Goal: Task Accomplishment & Management: Complete application form

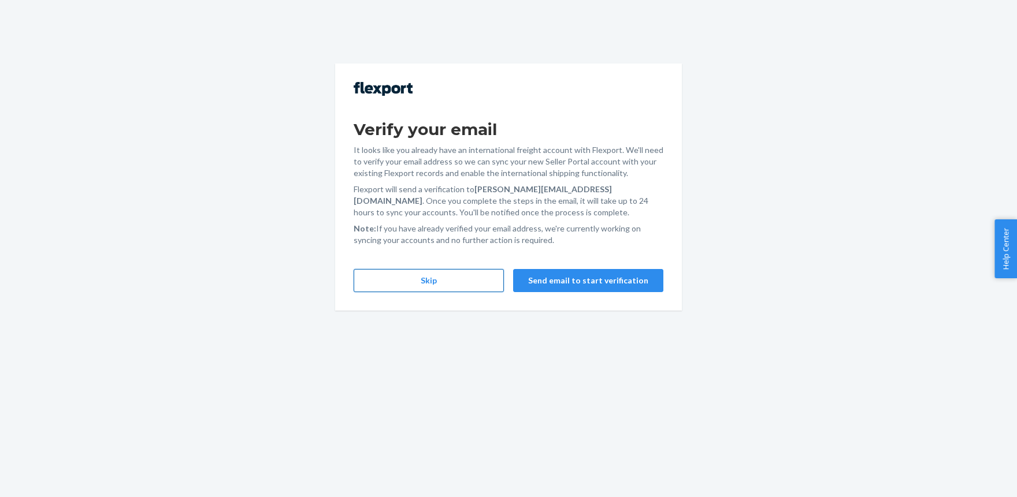
click at [398, 284] on button "Skip" at bounding box center [428, 280] width 150 height 23
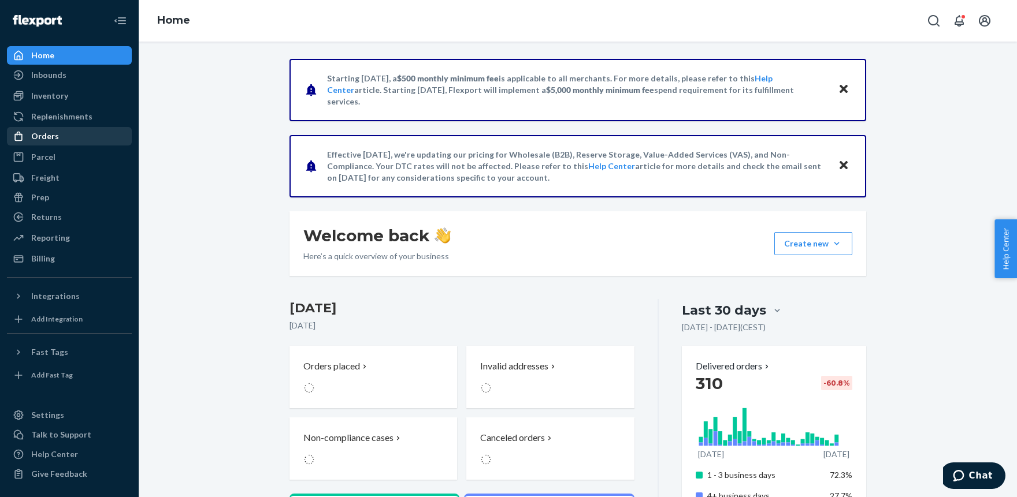
click at [57, 133] on div "Orders" at bounding box center [69, 136] width 122 height 16
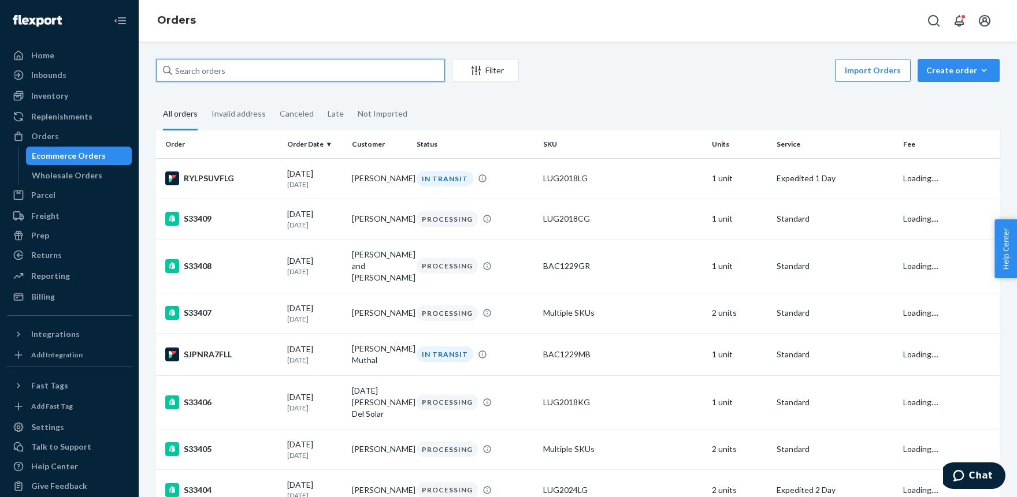
click at [237, 76] on input "text" at bounding box center [300, 70] width 289 height 23
paste input "S32072"
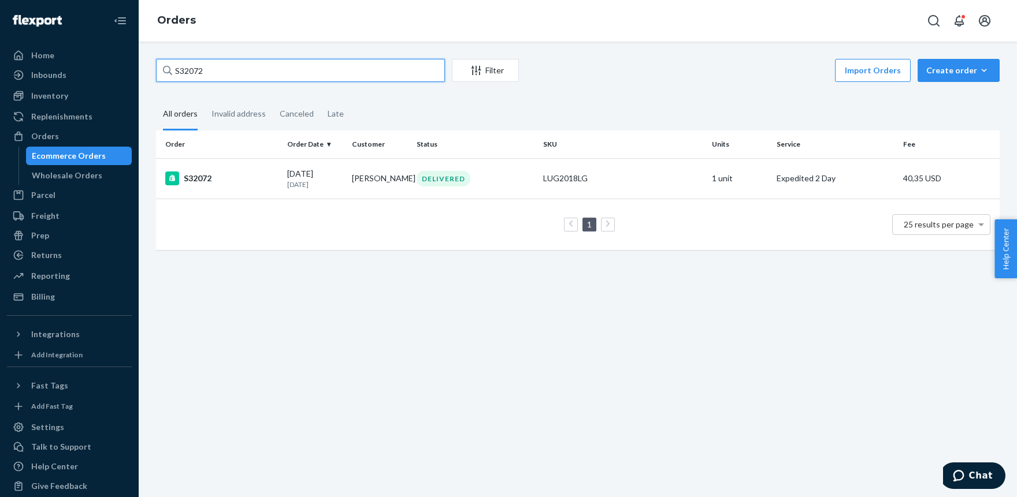
type input "S32072"
click at [565, 177] on div "LUG2018LG" at bounding box center [622, 179] width 159 height 12
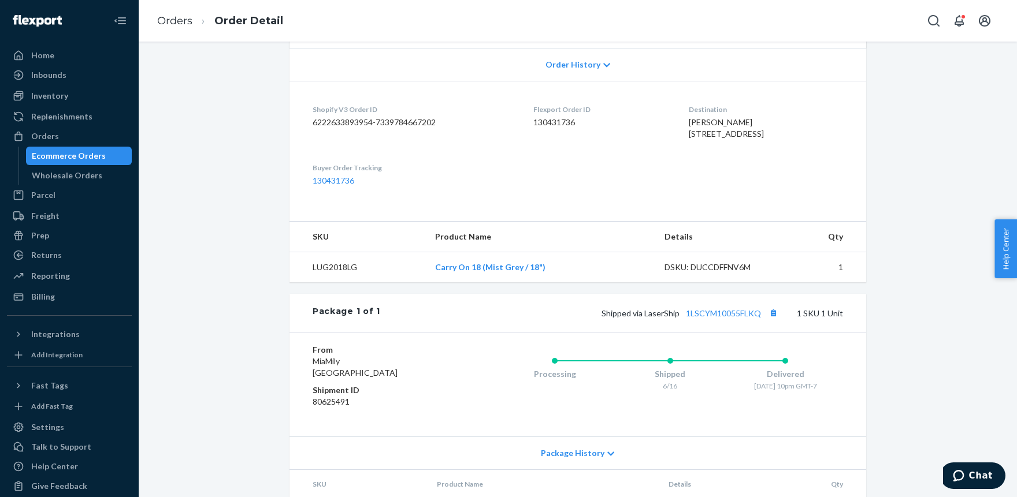
scroll to position [254, 0]
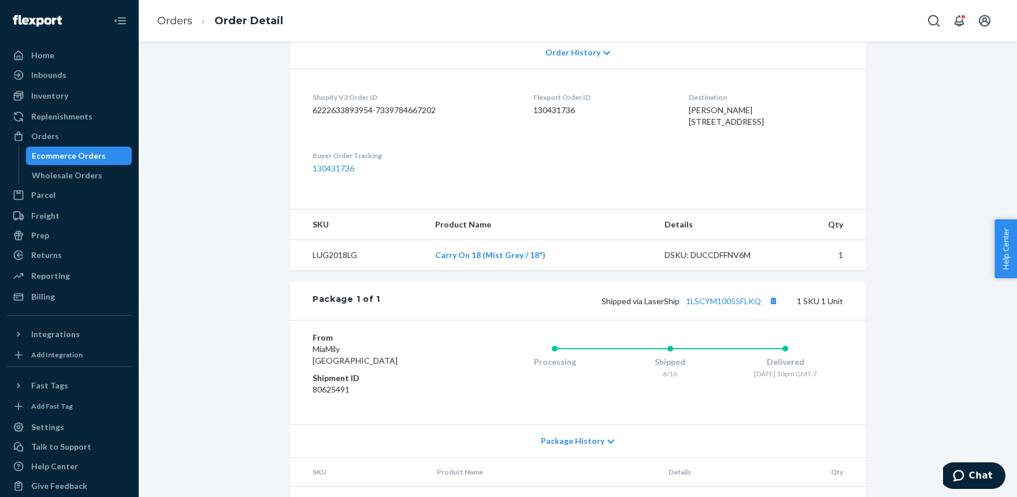
click at [325, 271] on td "LUG2018LG" at bounding box center [357, 255] width 136 height 31
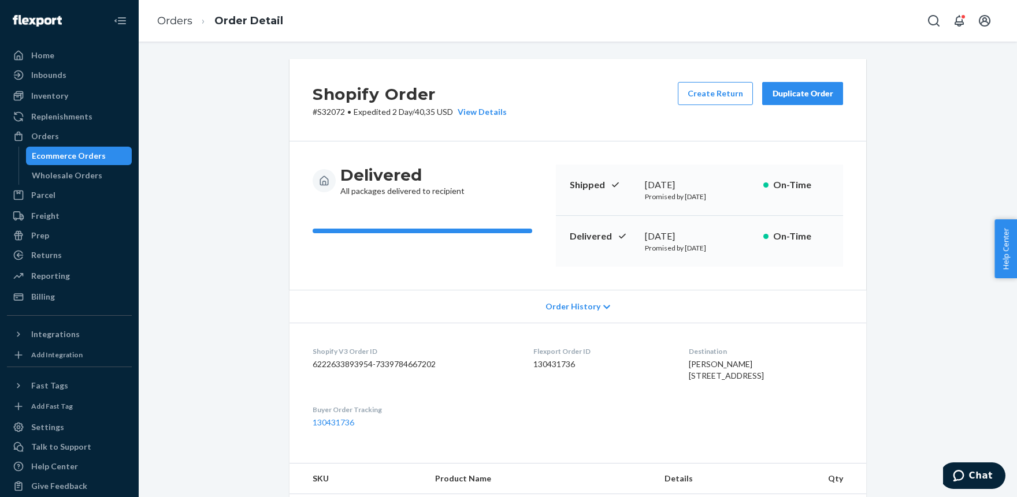
scroll to position [0, 0]
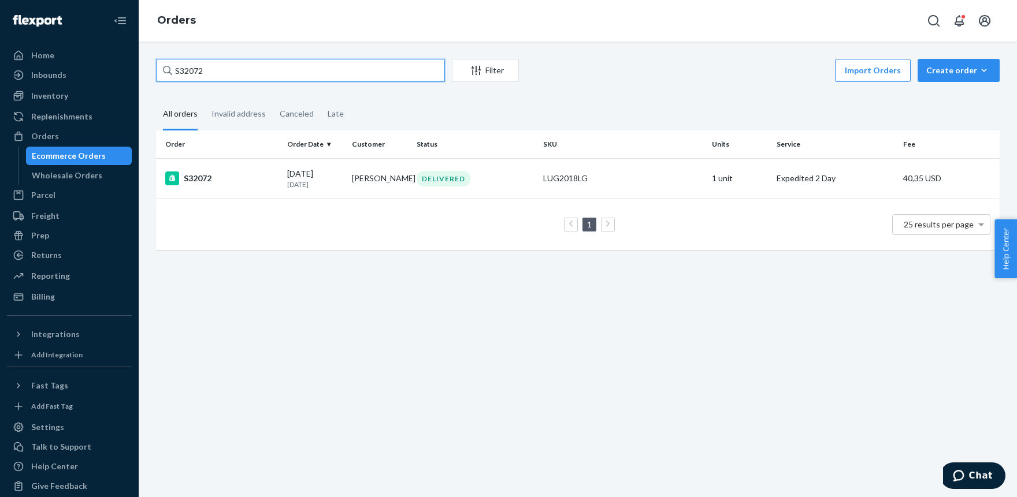
click at [214, 68] on input "S32072" at bounding box center [300, 70] width 289 height 23
click at [213, 70] on input "S32072" at bounding box center [300, 70] width 289 height 23
paste input "3120"
click at [320, 67] on input "S33120" at bounding box center [300, 70] width 289 height 23
drag, startPoint x: 320, startPoint y: 67, endPoint x: 310, endPoint y: 50, distance: 19.9
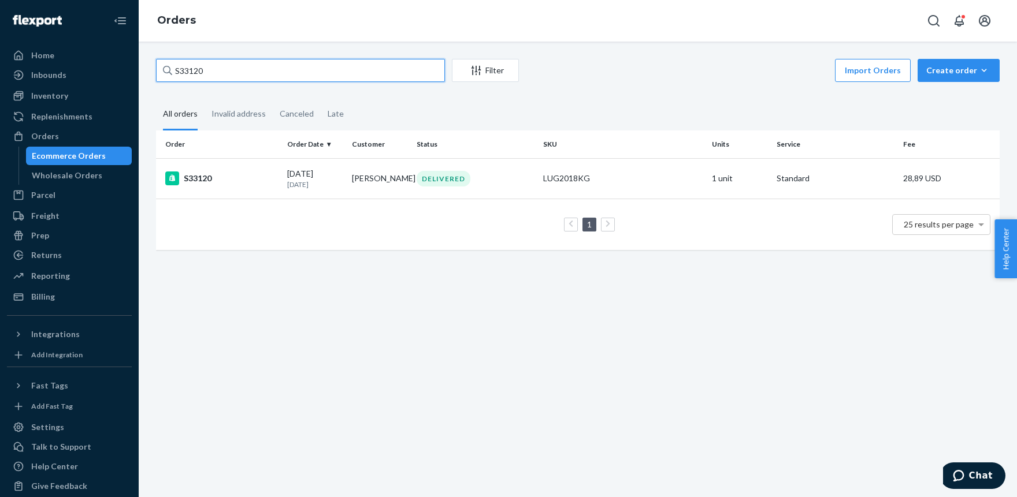
click at [320, 66] on input "S33120" at bounding box center [300, 70] width 289 height 23
paste input "84"
click at [304, 76] on input "S33184" at bounding box center [300, 70] width 289 height 23
drag, startPoint x: 304, startPoint y: 75, endPoint x: 297, endPoint y: 71, distance: 8.0
click at [304, 74] on input "S33184" at bounding box center [300, 70] width 289 height 23
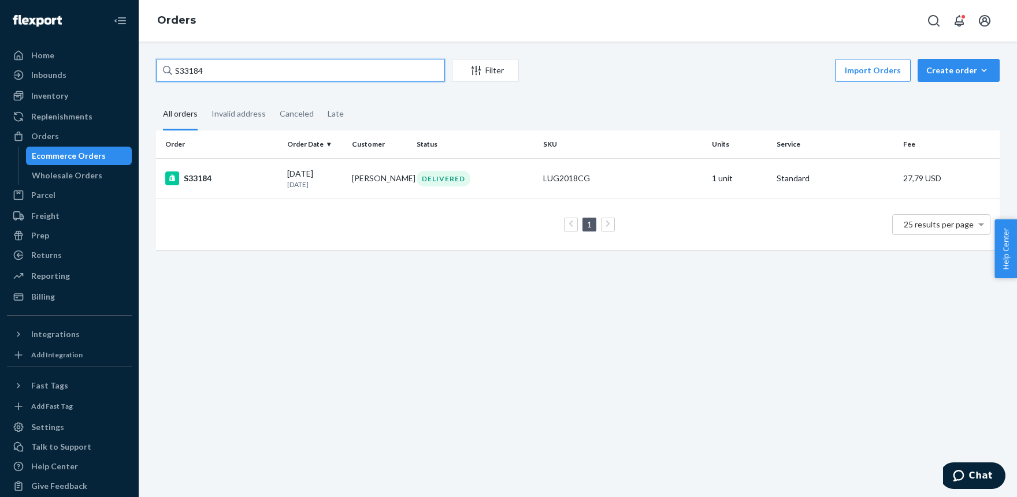
paste input "2818"
click at [373, 73] on input "S32818" at bounding box center [300, 70] width 289 height 23
click at [372, 72] on input "S32818" at bounding box center [300, 70] width 289 height 23
paste input "9"
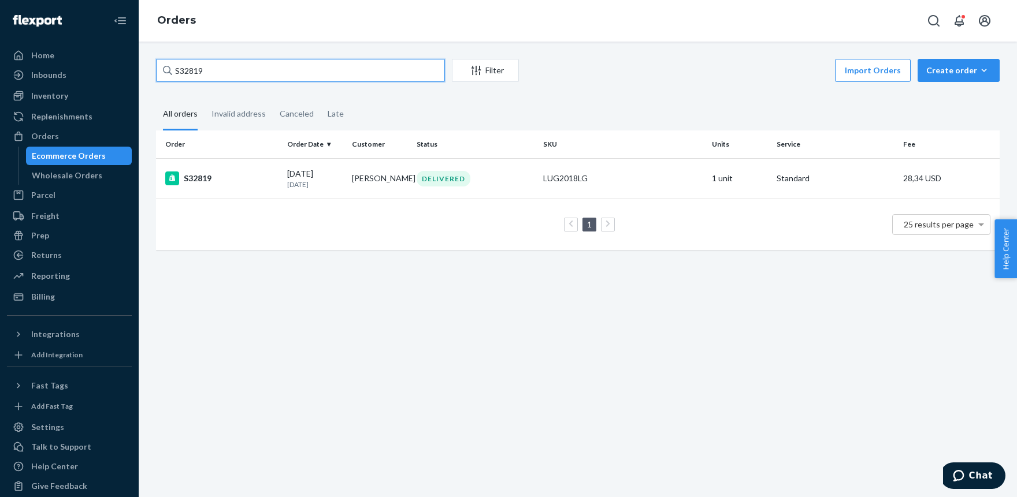
click at [265, 66] on input "S32819" at bounding box center [300, 70] width 289 height 23
paste input "21"
click at [330, 71] on input "S32821" at bounding box center [300, 70] width 289 height 23
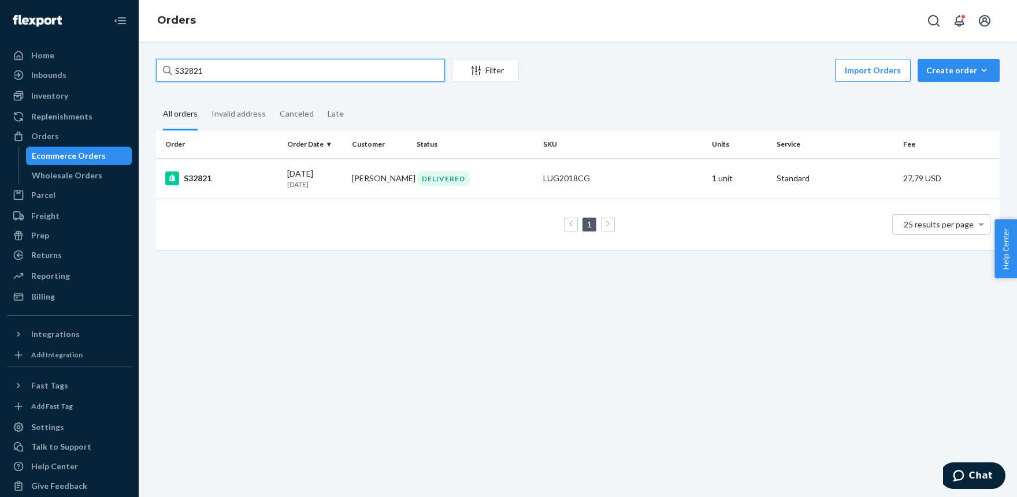
paste input "2"
click at [279, 75] on input "S32822" at bounding box center [300, 70] width 289 height 23
paste input "5"
click at [266, 76] on input "S32825" at bounding box center [300, 70] width 289 height 23
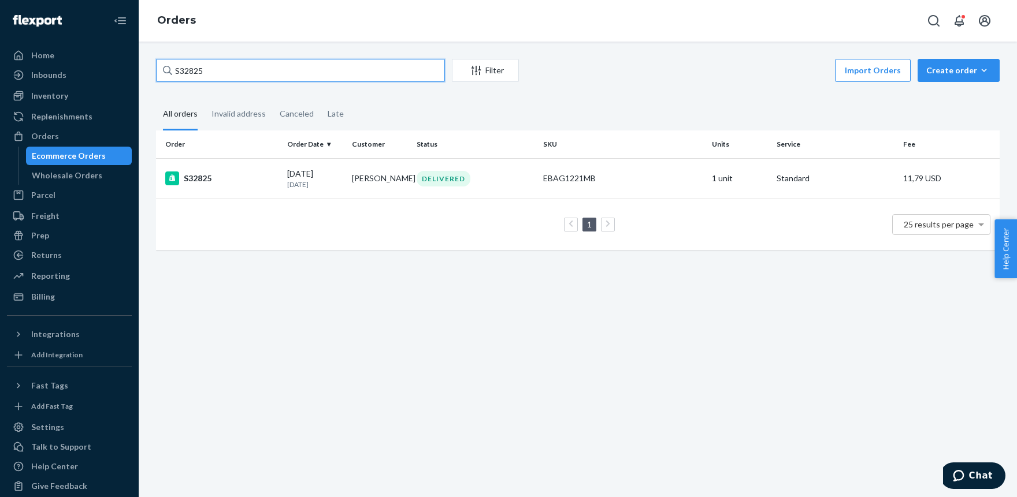
click at [266, 76] on input "S32825" at bounding box center [300, 70] width 289 height 23
paste input "6"
click at [320, 70] on input "S32826" at bounding box center [300, 70] width 289 height 23
click at [320, 69] on input "S32826" at bounding box center [300, 70] width 289 height 23
paste input "7"
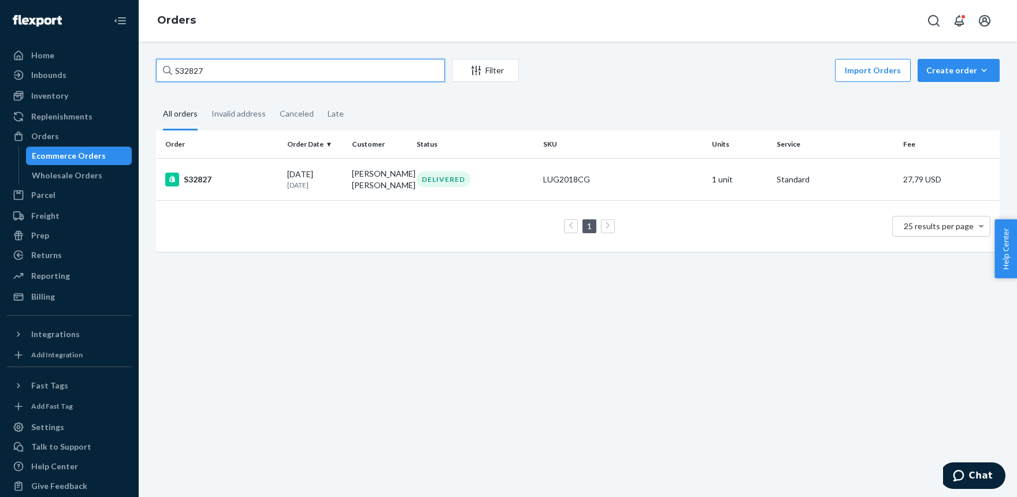
click at [351, 73] on input "S32827" at bounding box center [300, 70] width 289 height 23
paste input "8"
click at [290, 74] on input "S32828" at bounding box center [300, 70] width 289 height 23
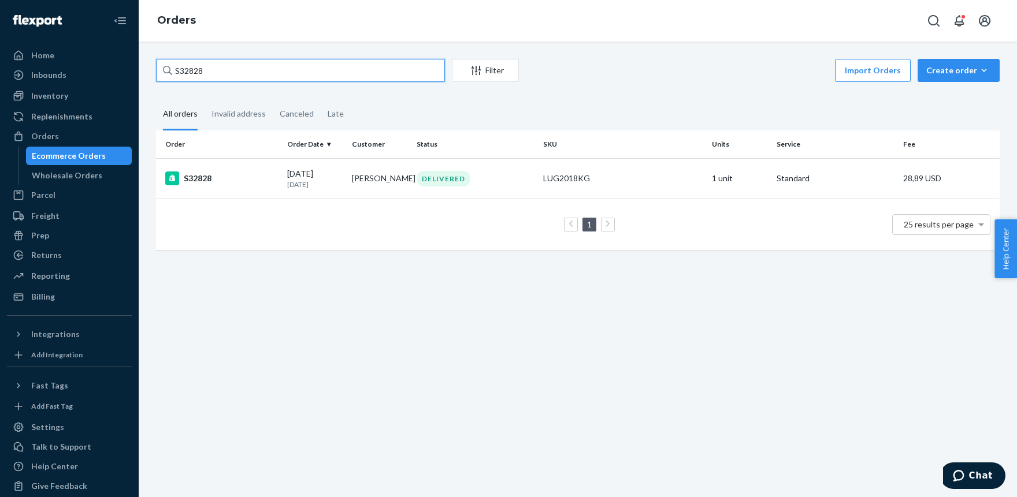
paste input "9"
click at [308, 68] on input "S32829" at bounding box center [300, 70] width 289 height 23
paste input "30"
click at [341, 61] on input "S32830" at bounding box center [300, 70] width 289 height 23
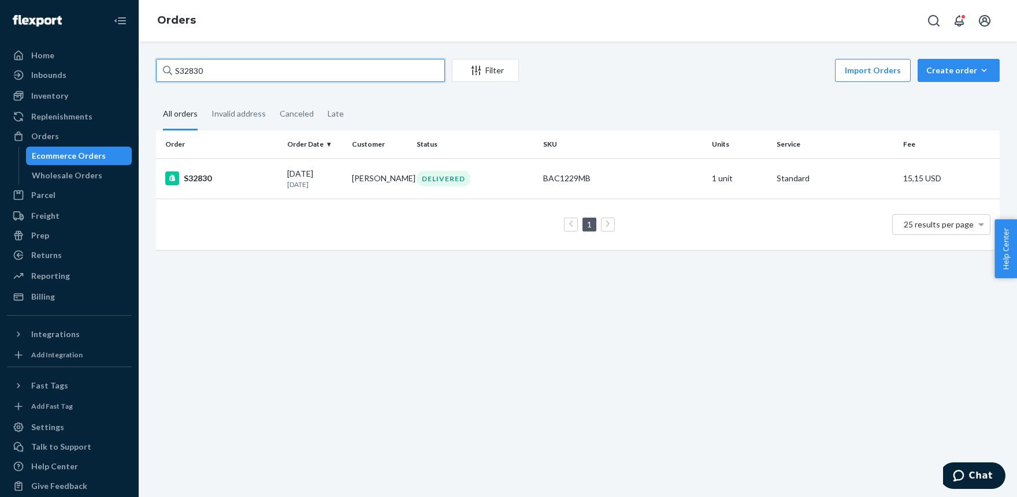
click at [341, 61] on input "S32830" at bounding box center [300, 70] width 289 height 23
paste input "1"
click at [328, 69] on input "S32831" at bounding box center [300, 70] width 289 height 23
paste input "2"
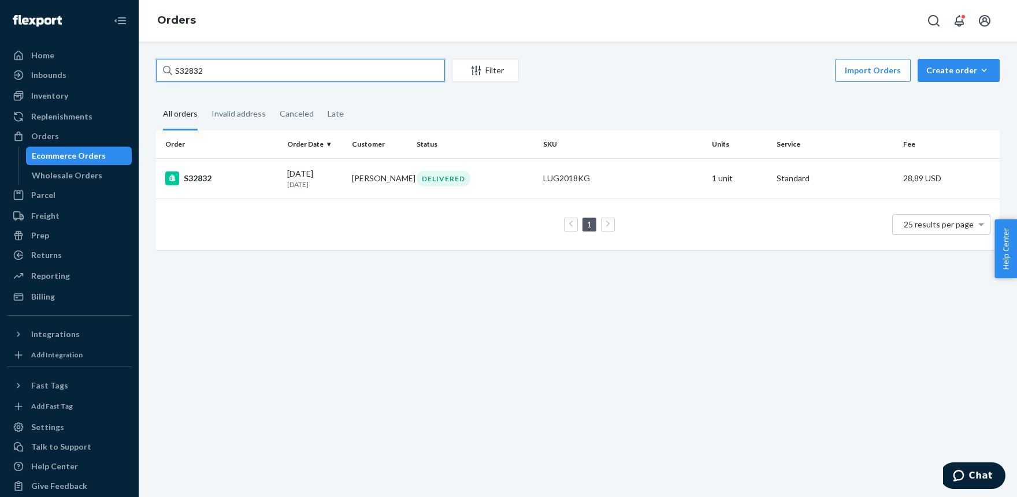
click at [339, 73] on input "S32832" at bounding box center [300, 70] width 289 height 23
paste input "3"
click at [237, 77] on input "S32833" at bounding box center [300, 70] width 289 height 23
click at [236, 77] on input "S32833" at bounding box center [300, 70] width 289 height 23
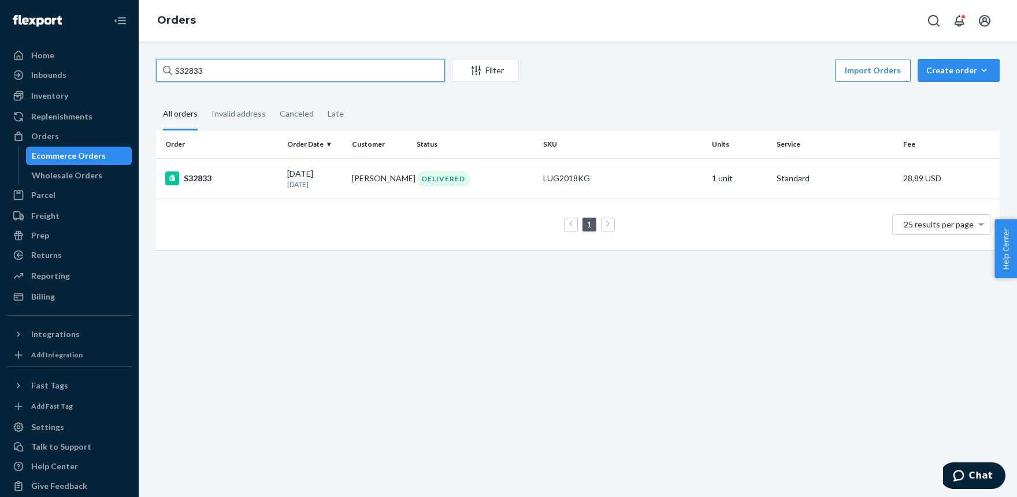
paste input "5"
click at [274, 72] on input "S32835" at bounding box center [300, 70] width 289 height 23
paste input "6"
click at [254, 73] on input "S32836" at bounding box center [300, 70] width 289 height 23
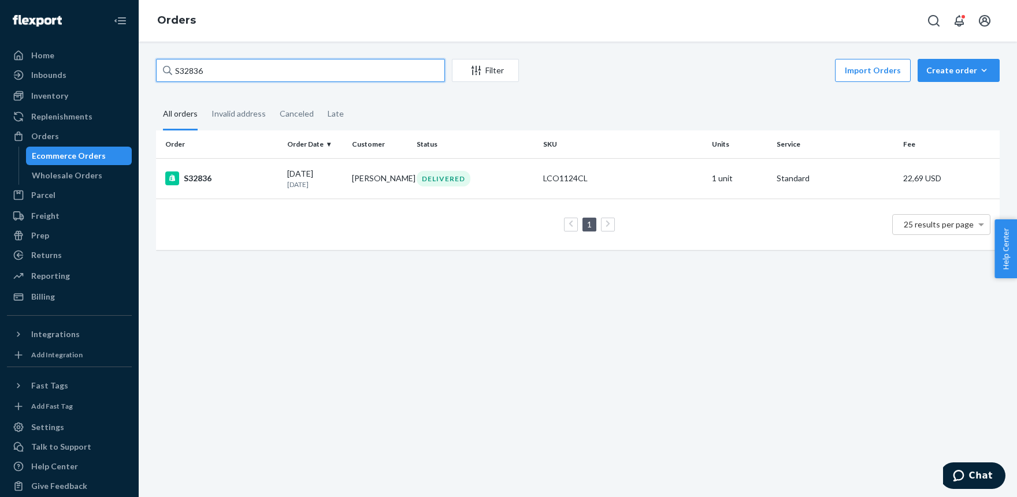
click at [254, 73] on input "S32836" at bounding box center [300, 70] width 289 height 23
paste input "7"
click at [273, 64] on input "S32837" at bounding box center [300, 70] width 289 height 23
click at [273, 65] on input "S32837" at bounding box center [300, 70] width 289 height 23
paste input "8"
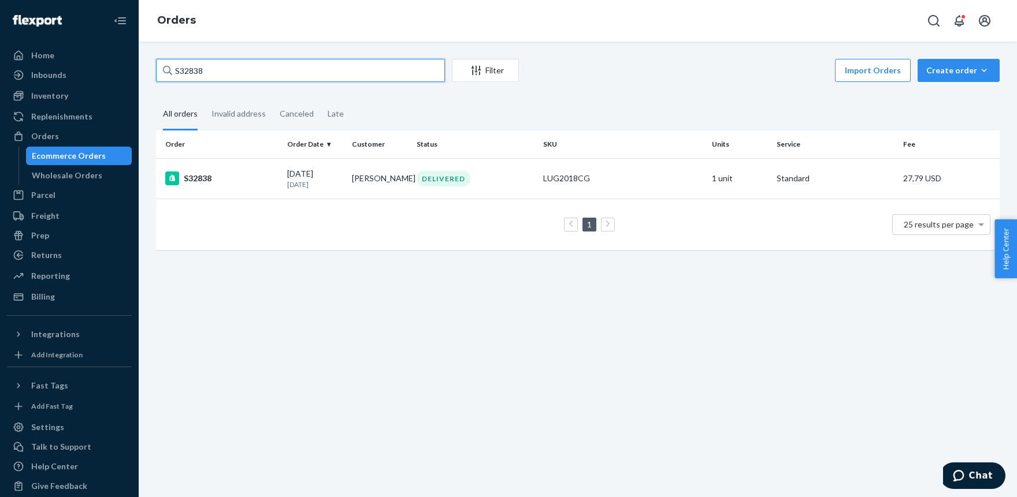
click at [388, 72] on input "S32838" at bounding box center [300, 70] width 289 height 23
paste input "9"
click at [276, 76] on input "S32839" at bounding box center [300, 70] width 289 height 23
click at [275, 76] on input "S32839" at bounding box center [300, 70] width 289 height 23
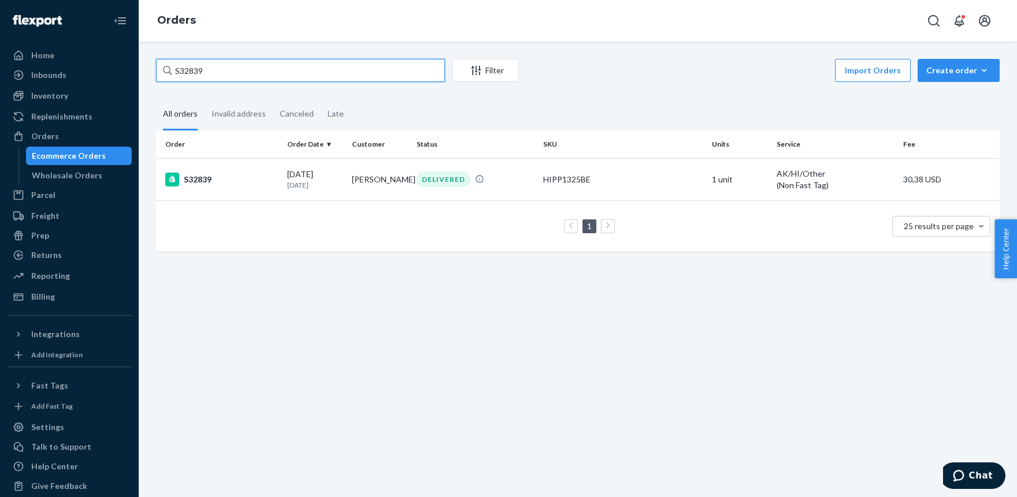
paste input "41"
click at [303, 70] on input "S32841" at bounding box center [300, 70] width 289 height 23
paste input "2"
click at [328, 73] on input "S32842" at bounding box center [300, 70] width 289 height 23
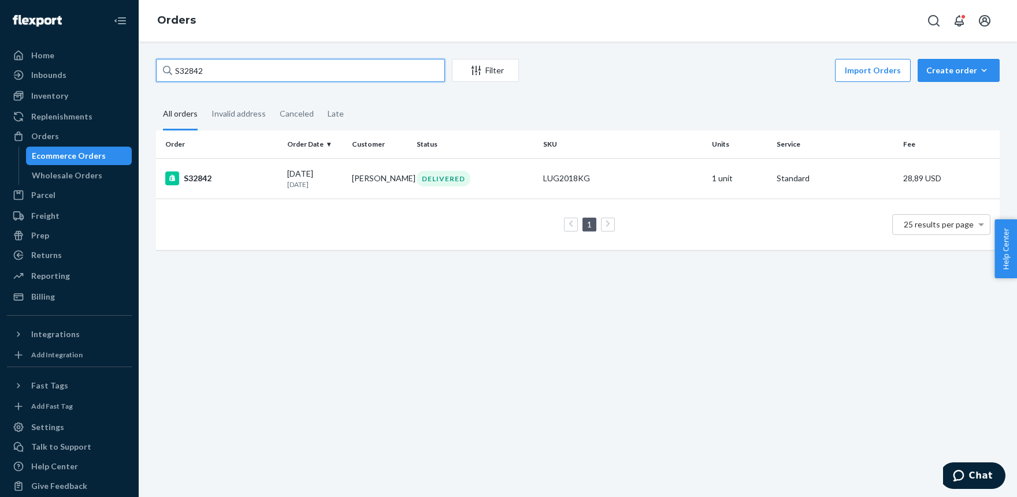
click at [328, 73] on input "S32842" at bounding box center [300, 70] width 289 height 23
paste input "3"
click at [295, 74] on input "S32843" at bounding box center [300, 70] width 289 height 23
paste input "5"
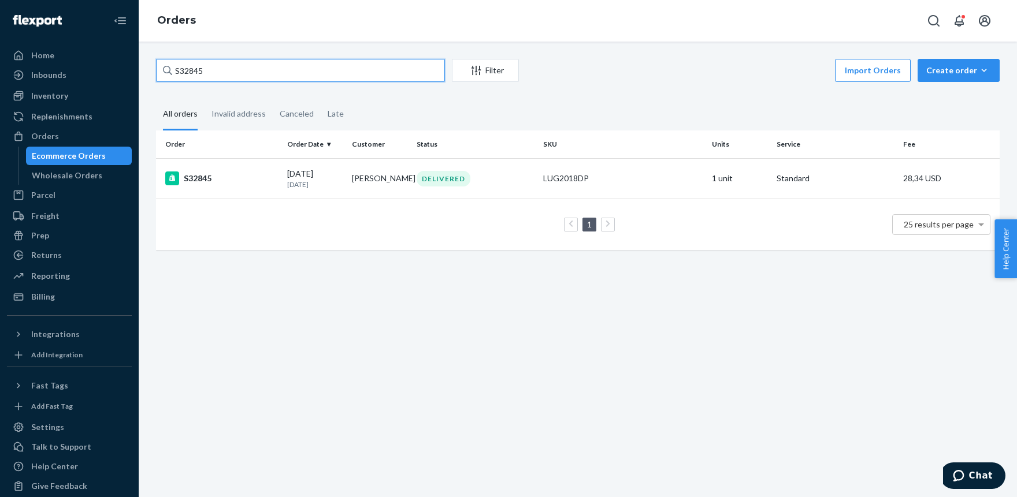
click at [284, 69] on input "S32845" at bounding box center [300, 70] width 289 height 23
paste input "6"
click at [305, 72] on input "S32846" at bounding box center [300, 70] width 289 height 23
click at [304, 72] on input "S32846" at bounding box center [300, 70] width 289 height 23
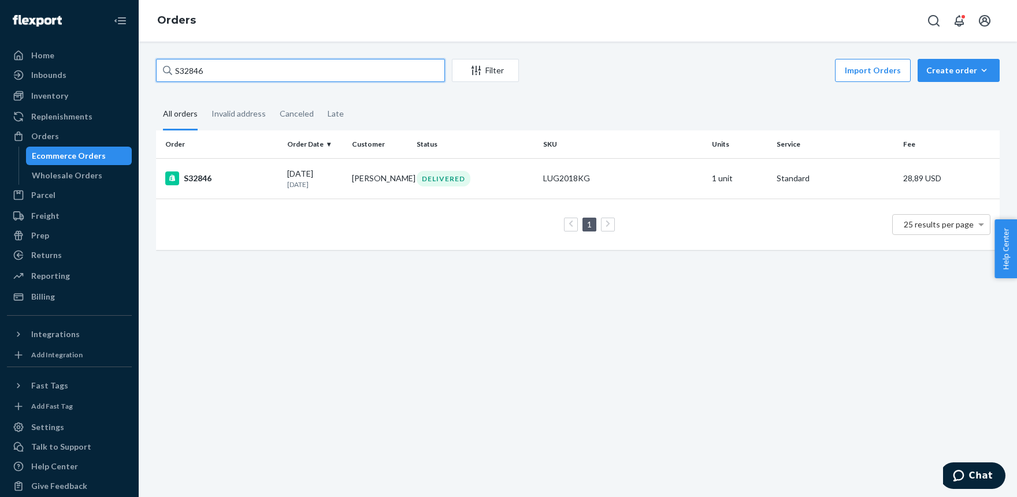
paste input "7"
click at [334, 67] on input "S32847" at bounding box center [300, 70] width 289 height 23
paste input "8"
click at [317, 76] on input "S32848" at bounding box center [300, 70] width 289 height 23
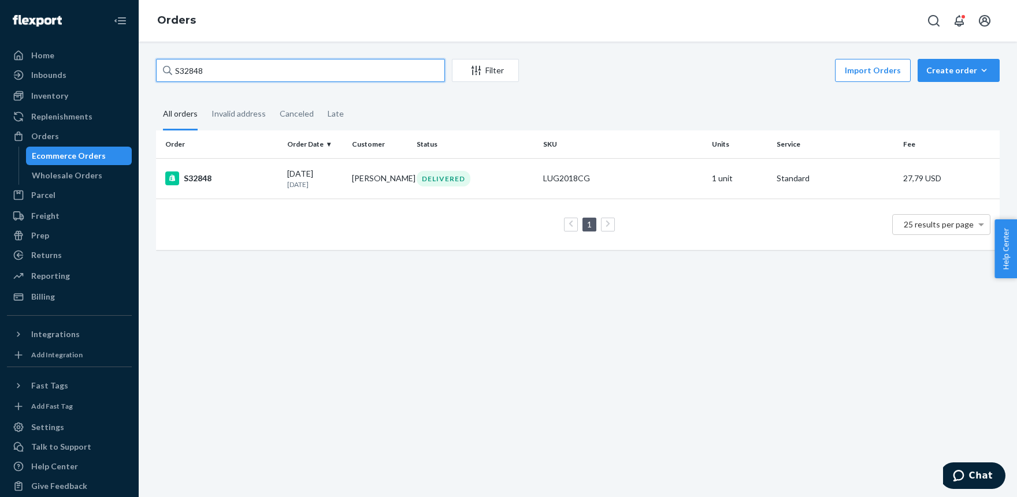
click at [317, 76] on input "S32848" at bounding box center [300, 70] width 289 height 23
paste input "9"
click at [296, 72] on input "S32849" at bounding box center [300, 70] width 289 height 23
paste input "50"
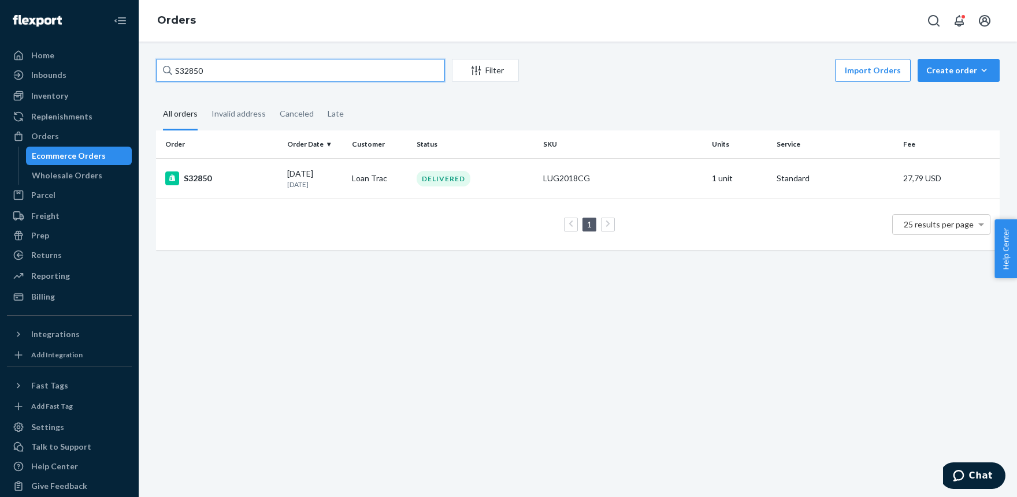
click at [280, 74] on input "S32850" at bounding box center [300, 70] width 289 height 23
paste input "1"
click at [245, 77] on input "S32851" at bounding box center [300, 70] width 289 height 23
click at [245, 76] on input "S32851" at bounding box center [300, 70] width 289 height 23
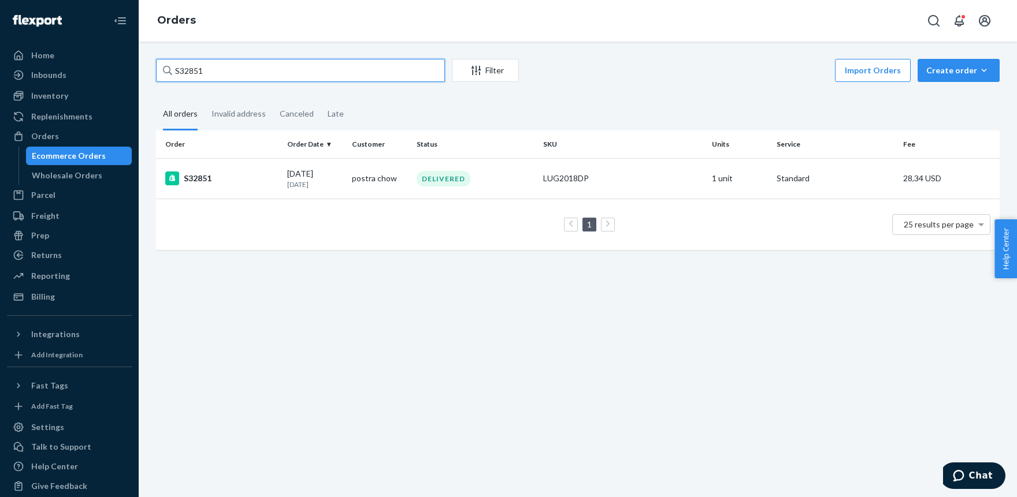
paste input "2"
click at [254, 79] on input "S32852" at bounding box center [300, 70] width 289 height 23
click at [254, 78] on input "S32852" at bounding box center [300, 70] width 289 height 23
paste input "4"
click at [245, 75] on input "S32854" at bounding box center [300, 70] width 289 height 23
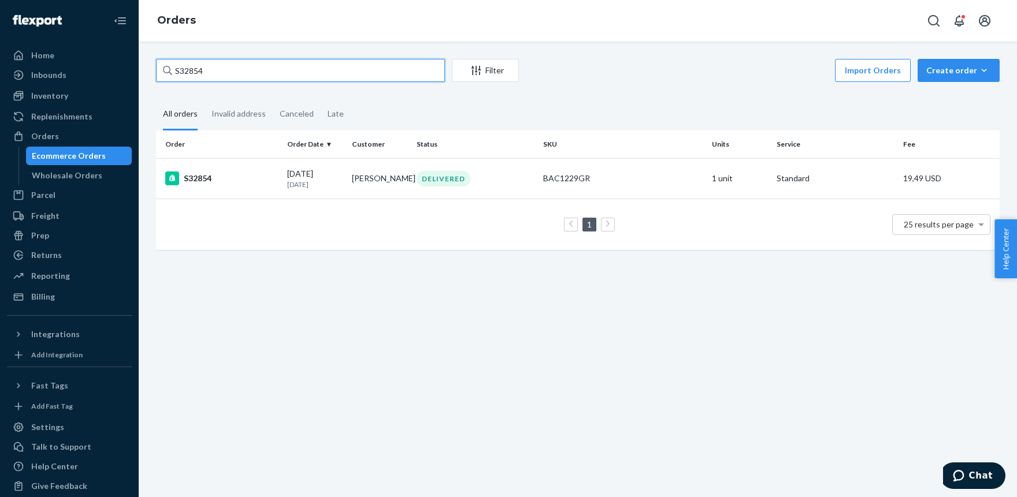
click at [245, 74] on input "S32854" at bounding box center [300, 70] width 289 height 23
paste input "5"
click at [261, 77] on input "S32855" at bounding box center [300, 70] width 289 height 23
click at [260, 76] on input "S32855" at bounding box center [300, 70] width 289 height 23
paste input "6"
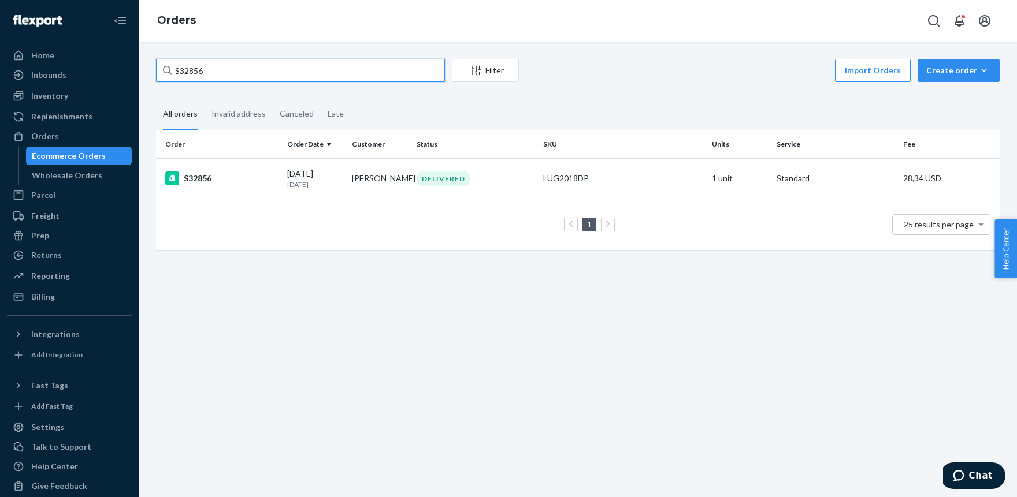
click at [321, 70] on input "S32856" at bounding box center [300, 70] width 289 height 23
drag, startPoint x: 319, startPoint y: 69, endPoint x: 318, endPoint y: 57, distance: 12.8
click at [319, 69] on input "S32856" at bounding box center [300, 70] width 289 height 23
paste input "7"
click at [322, 70] on input "S32857" at bounding box center [300, 70] width 289 height 23
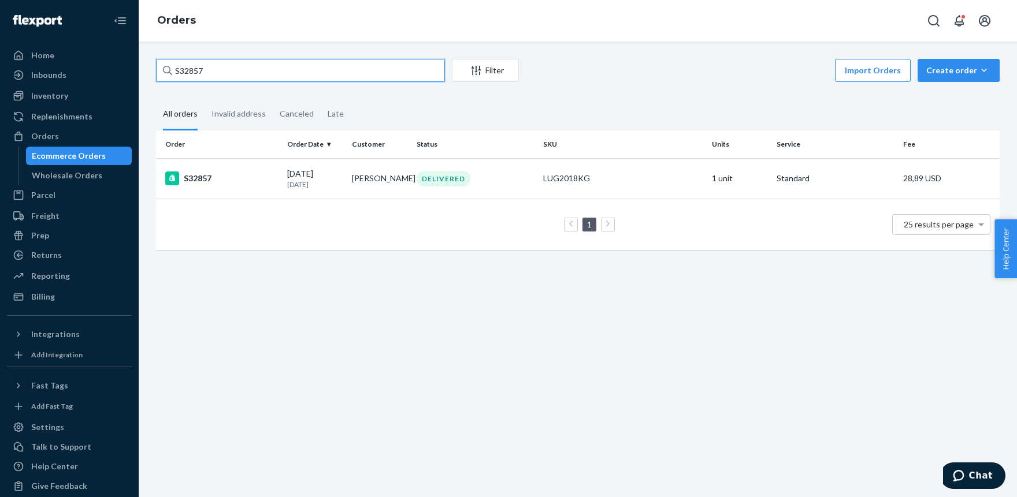
click at [322, 70] on input "S32857" at bounding box center [300, 70] width 289 height 23
paste input "8"
click at [277, 73] on input "S32858" at bounding box center [300, 70] width 289 height 23
paste input "9"
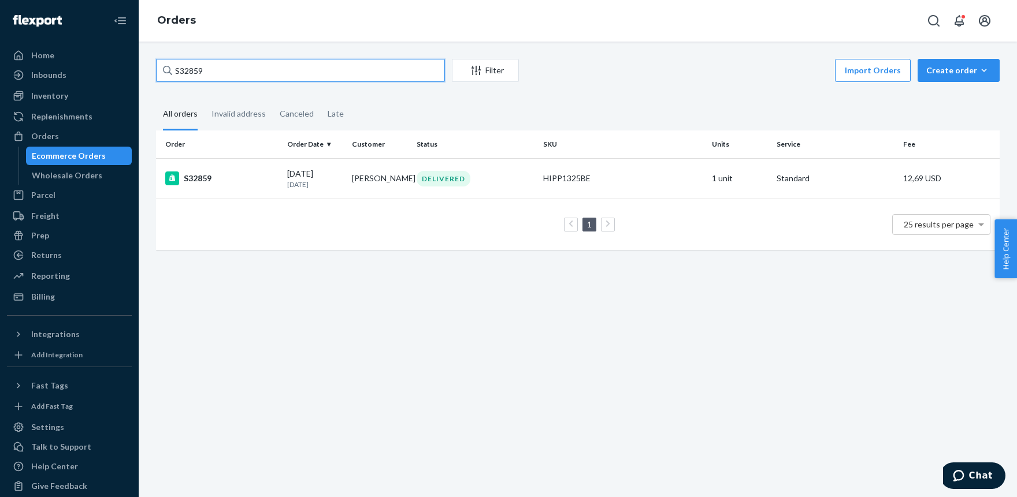
click at [323, 61] on input "S32859" at bounding box center [300, 70] width 289 height 23
paste input "60"
click at [325, 70] on input "S32860" at bounding box center [300, 70] width 289 height 23
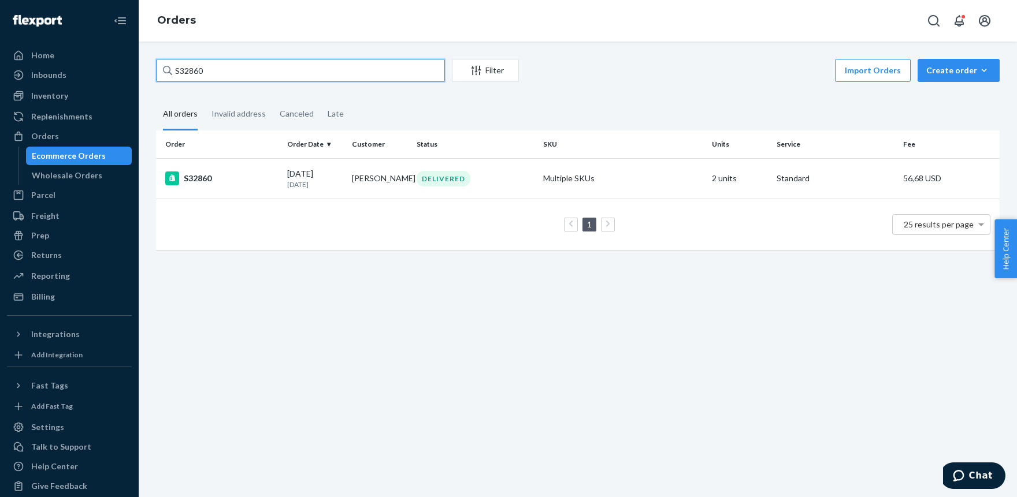
paste input "1"
click at [310, 65] on input "S32861" at bounding box center [300, 70] width 289 height 23
paste input "2"
click at [353, 67] on input "S32862" at bounding box center [300, 70] width 289 height 23
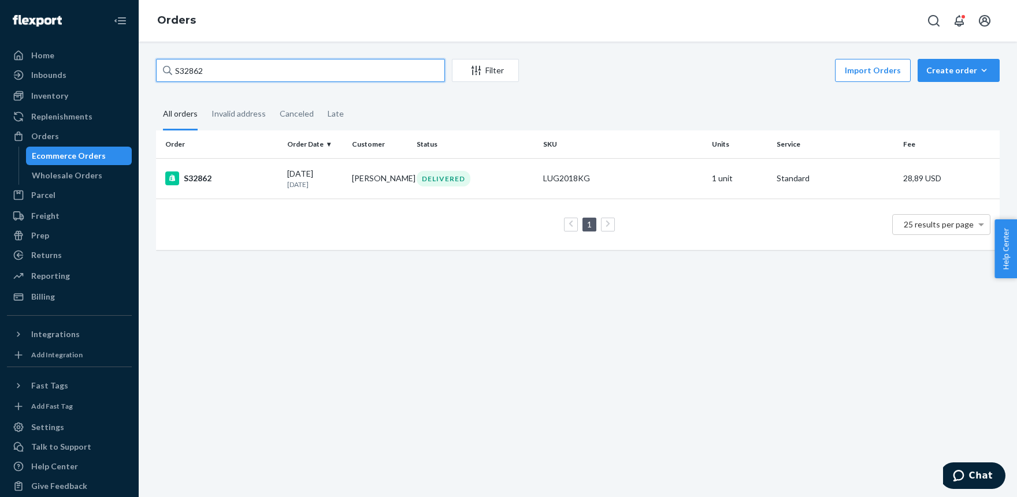
click at [353, 66] on input "S32862" at bounding box center [300, 70] width 289 height 23
paste input "3"
click at [318, 69] on input "S32863" at bounding box center [300, 70] width 289 height 23
click at [317, 69] on input "S32863" at bounding box center [300, 70] width 289 height 23
paste input "4"
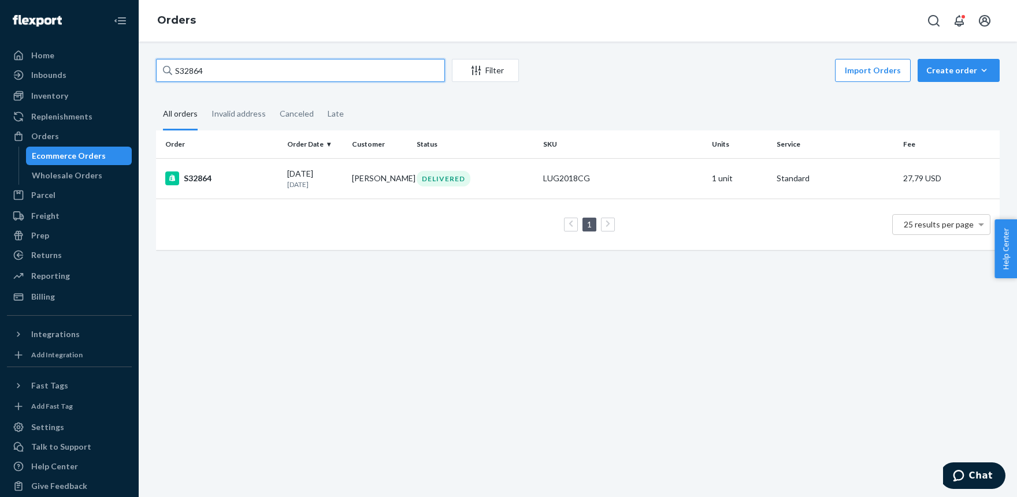
click at [350, 64] on input "S32864" at bounding box center [300, 70] width 289 height 23
drag, startPoint x: 349, startPoint y: 65, endPoint x: 332, endPoint y: 35, distance: 34.5
click at [349, 64] on input "S32864" at bounding box center [300, 70] width 289 height 23
paste input "5"
click at [317, 68] on input "S32865" at bounding box center [300, 70] width 289 height 23
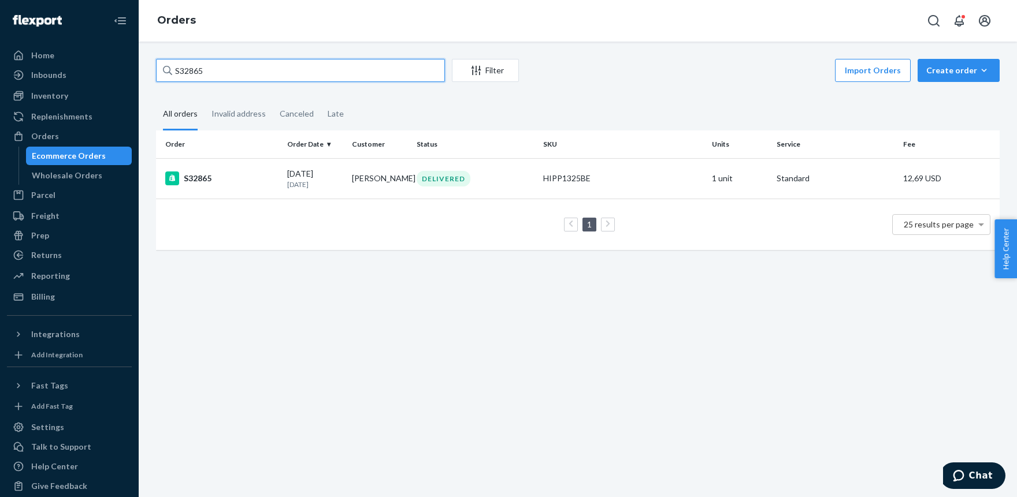
click at [317, 68] on input "S32865" at bounding box center [300, 70] width 289 height 23
paste input "6"
click at [226, 67] on input "S32866" at bounding box center [300, 70] width 289 height 23
paste input "7"
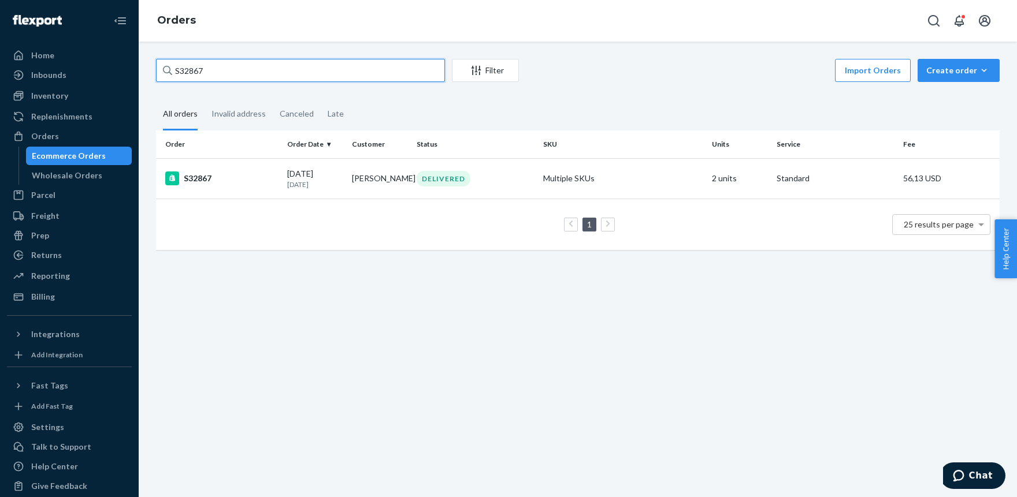
click at [306, 69] on input "S32867" at bounding box center [300, 70] width 289 height 23
click at [305, 69] on input "S32867" at bounding box center [300, 70] width 289 height 23
paste input "8"
click at [310, 73] on input "S32868" at bounding box center [300, 70] width 289 height 23
drag, startPoint x: 310, startPoint y: 73, endPoint x: 316, endPoint y: 49, distance: 25.5
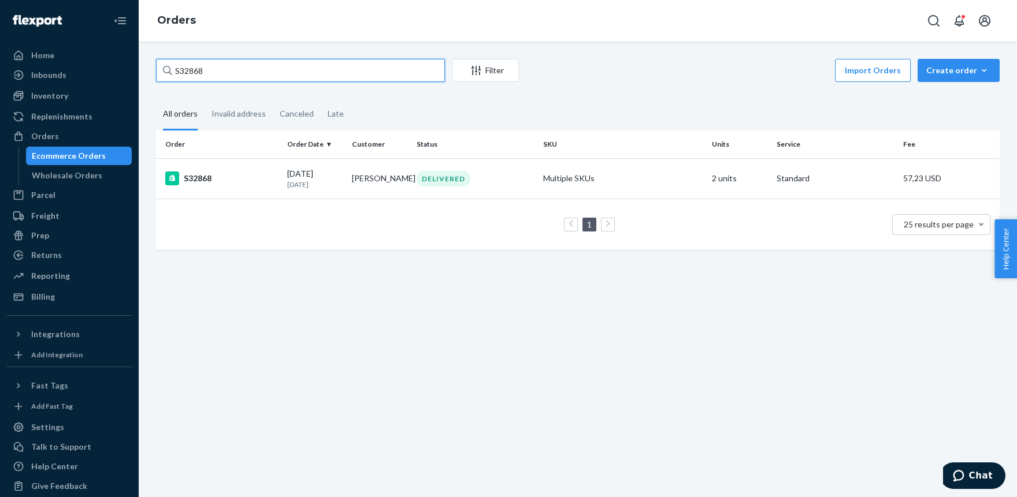
click at [310, 73] on input "S32868" at bounding box center [300, 70] width 289 height 23
paste input "9"
click at [285, 72] on input "S32869" at bounding box center [300, 70] width 289 height 23
click at [285, 71] on input "S32869" at bounding box center [300, 70] width 289 height 23
paste input "70"
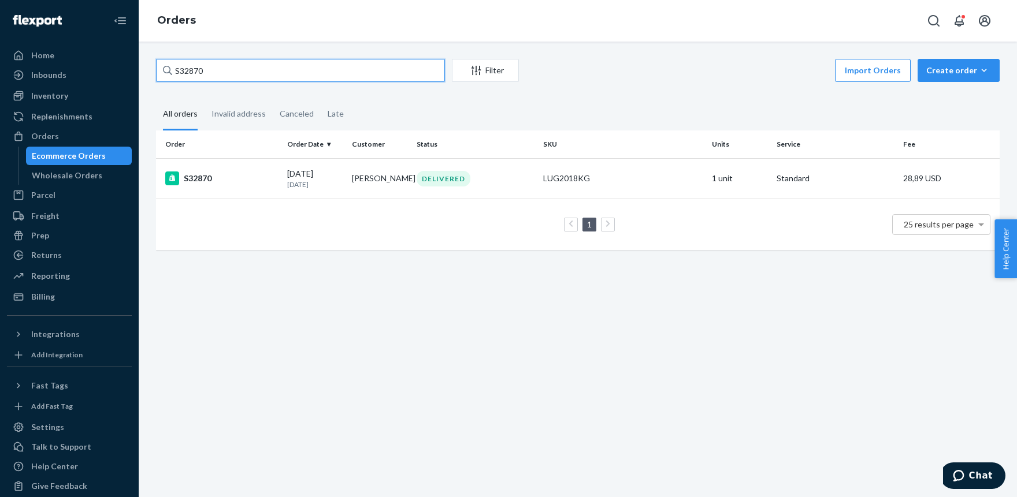
click at [183, 66] on input "S32870" at bounding box center [300, 70] width 289 height 23
paste input "1"
click at [295, 68] on input "S32871" at bounding box center [300, 70] width 289 height 23
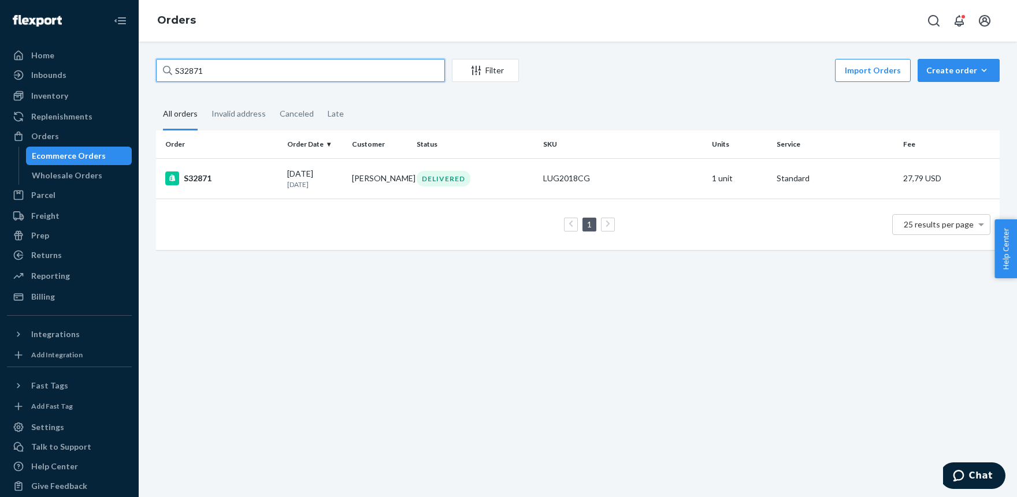
paste input "2"
click at [308, 68] on input "S32872" at bounding box center [300, 70] width 289 height 23
drag, startPoint x: 308, startPoint y: 68, endPoint x: 310, endPoint y: 59, distance: 8.7
click at [308, 68] on input "S32872" at bounding box center [300, 70] width 289 height 23
paste input "3"
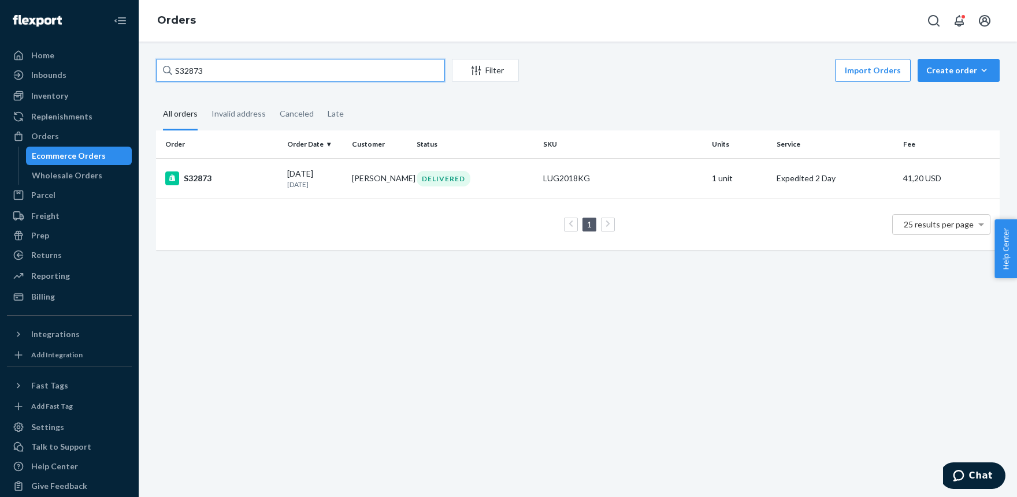
click at [345, 72] on input "S32873" at bounding box center [300, 70] width 289 height 23
click at [345, 70] on input "S32873" at bounding box center [300, 70] width 289 height 23
paste input "4"
click at [295, 62] on input "S32874" at bounding box center [300, 70] width 289 height 23
click at [294, 62] on input "S32874" at bounding box center [300, 70] width 289 height 23
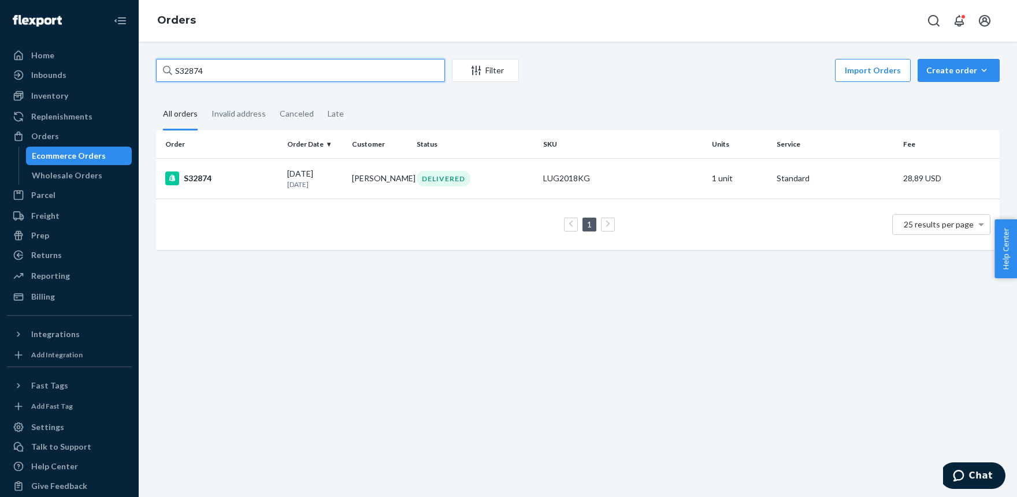
paste input "5"
click at [232, 70] on input "S32875" at bounding box center [300, 70] width 289 height 23
paste input "6"
click at [248, 73] on input "S32876" at bounding box center [300, 70] width 289 height 23
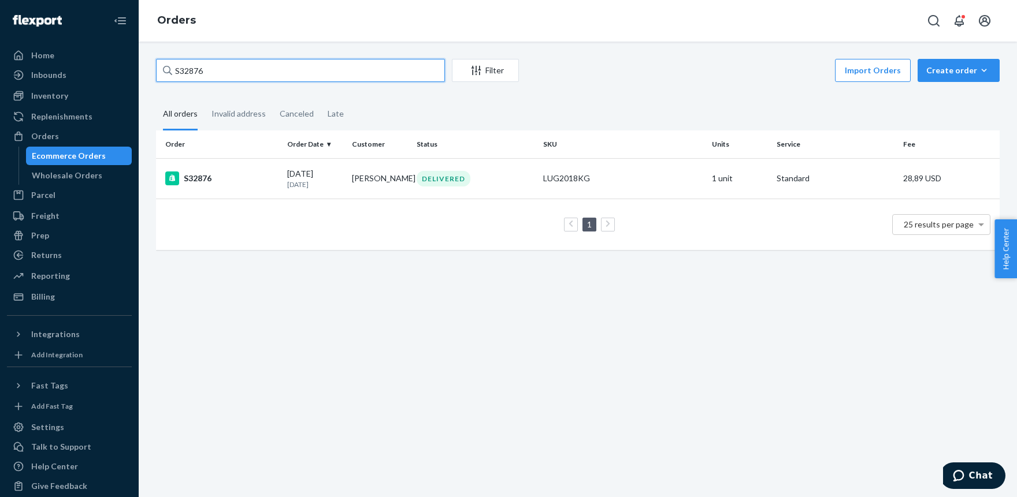
click at [248, 72] on input "S32876" at bounding box center [300, 70] width 289 height 23
paste input "8"
click at [282, 70] on input "S32878" at bounding box center [300, 70] width 289 height 23
paste input "9"
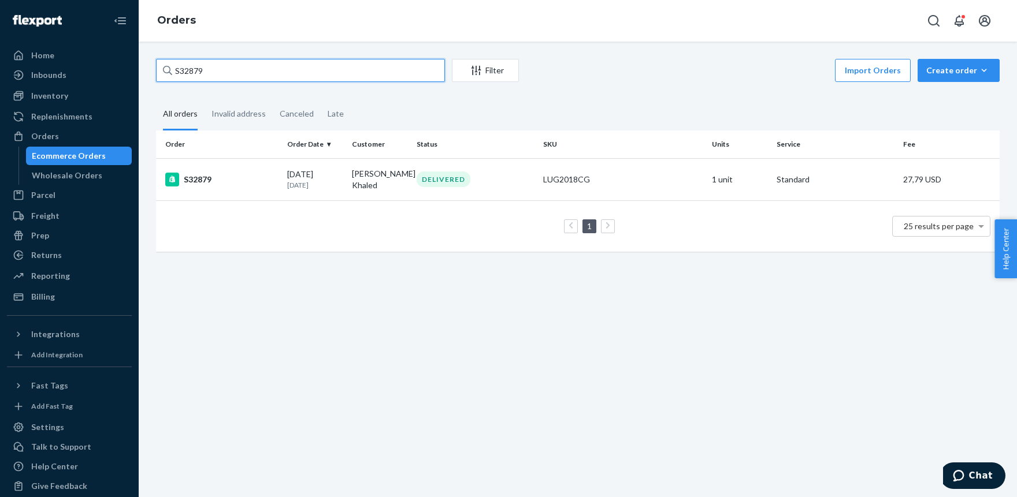
click at [302, 67] on input "S32879" at bounding box center [300, 70] width 289 height 23
drag, startPoint x: 302, startPoint y: 67, endPoint x: 302, endPoint y: 61, distance: 6.4
click at [302, 67] on input "S32879" at bounding box center [300, 70] width 289 height 23
paste input "80"
click at [310, 73] on input "S32880" at bounding box center [300, 70] width 289 height 23
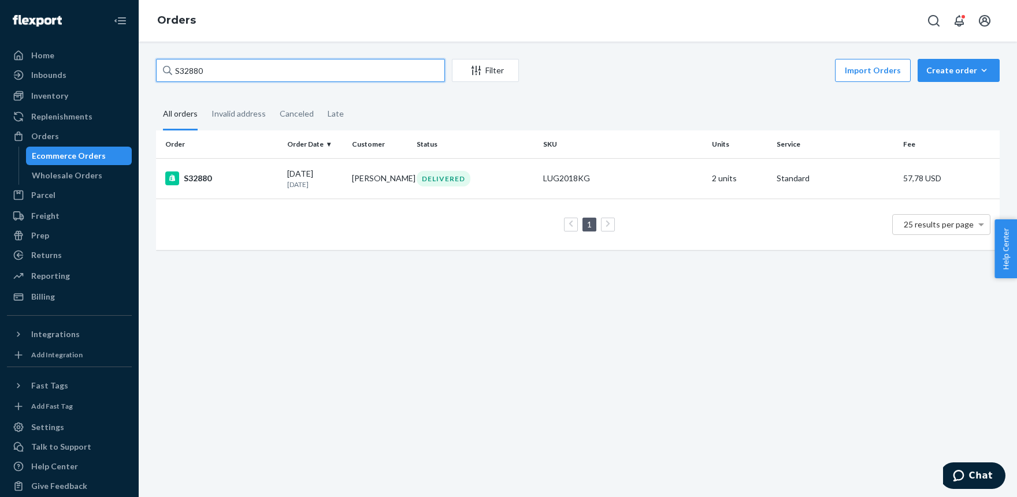
click at [310, 73] on input "S32880" at bounding box center [300, 70] width 289 height 23
paste input "2"
click at [274, 72] on input "S32882" at bounding box center [300, 70] width 289 height 23
paste input "3"
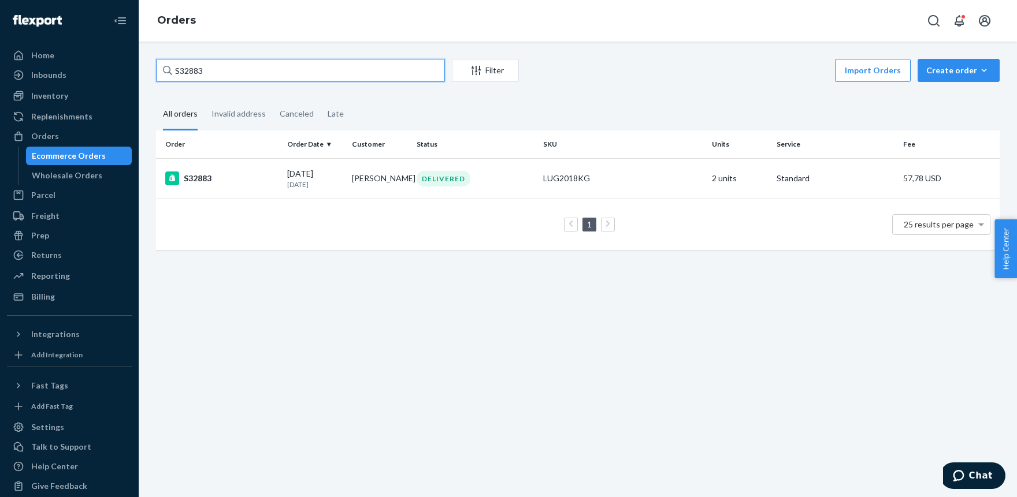
click at [362, 76] on input "S32883" at bounding box center [300, 70] width 289 height 23
click at [362, 75] on input "S32883" at bounding box center [300, 70] width 289 height 23
paste input "4"
click at [298, 71] on input "S32884" at bounding box center [300, 70] width 289 height 23
click at [296, 72] on input "S32884" at bounding box center [300, 70] width 289 height 23
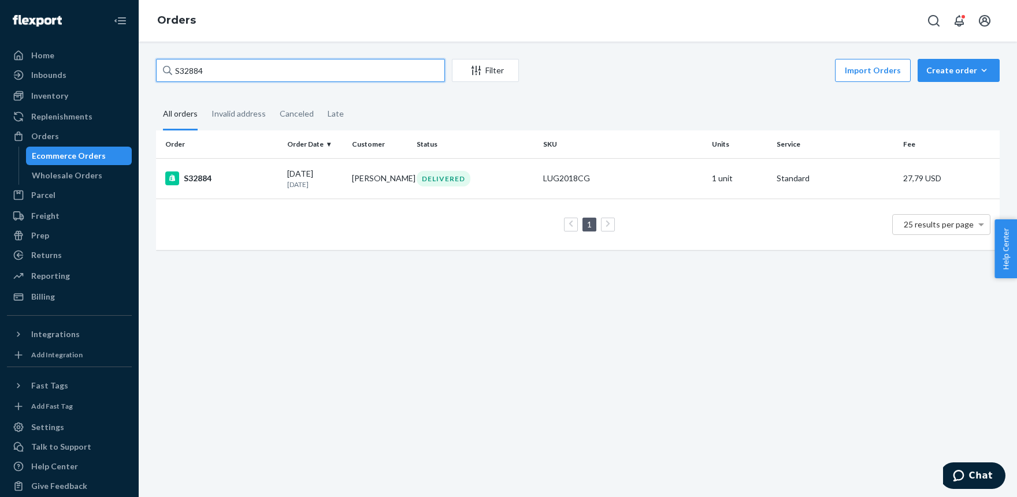
paste input "5"
click at [283, 72] on input "S32885" at bounding box center [300, 70] width 289 height 23
paste input "6"
click at [328, 66] on input "S32886" at bounding box center [300, 70] width 289 height 23
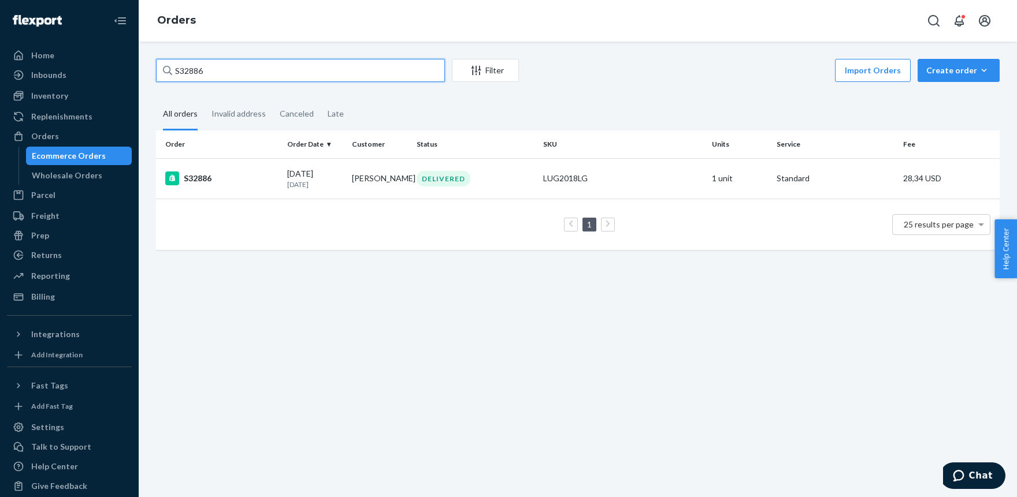
click at [328, 66] on input "S32886" at bounding box center [300, 70] width 289 height 23
paste input "7"
click at [340, 68] on input "S32887" at bounding box center [300, 70] width 289 height 23
paste input "8"
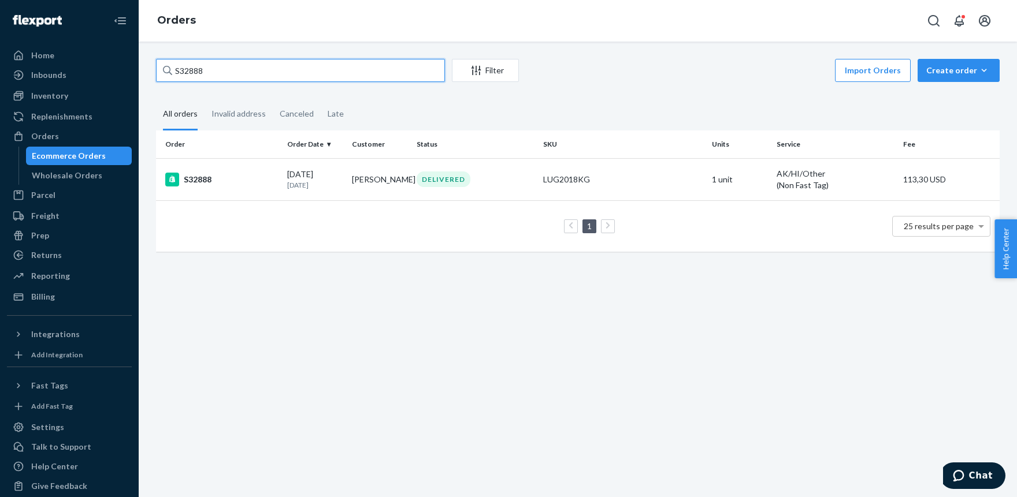
click at [334, 67] on input "S32888" at bounding box center [300, 70] width 289 height 23
paste input "90"
click at [348, 72] on input "S32890" at bounding box center [300, 70] width 289 height 23
drag, startPoint x: 347, startPoint y: 72, endPoint x: 340, endPoint y: 64, distance: 10.7
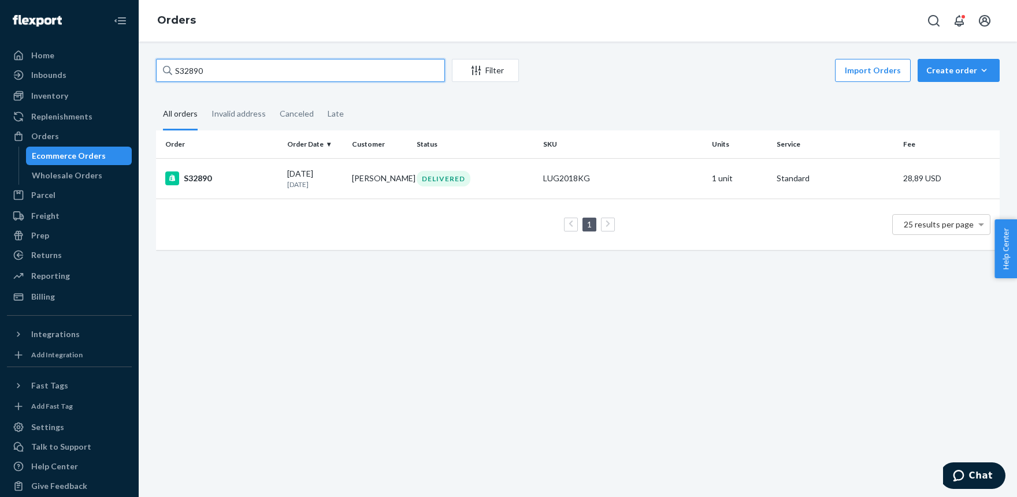
click at [347, 72] on input "S32890" at bounding box center [300, 70] width 289 height 23
paste input "1"
click at [307, 73] on input "S32891" at bounding box center [300, 70] width 289 height 23
paste input "2"
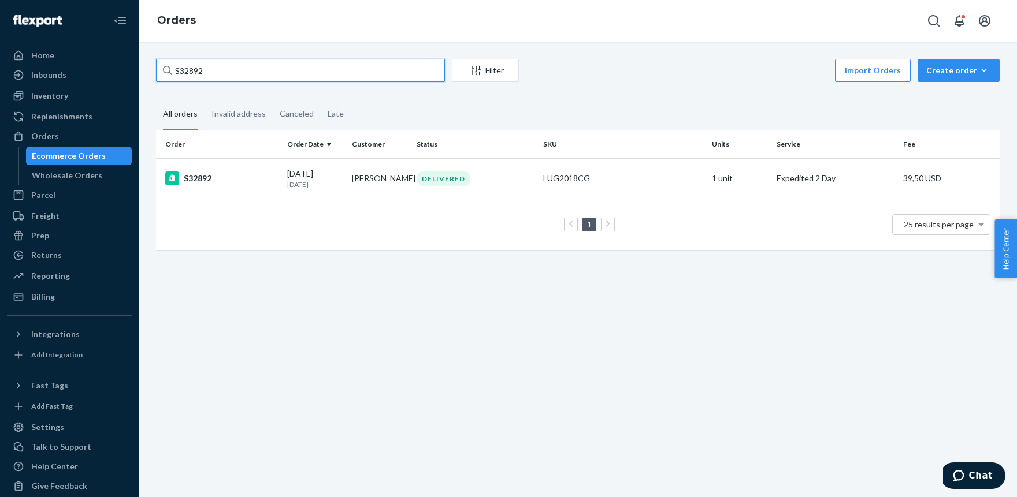
click at [286, 70] on input "S32892" at bounding box center [300, 70] width 289 height 23
click at [285, 69] on input "S32892" at bounding box center [300, 70] width 289 height 23
paste input "3"
click at [330, 74] on input "S32893" at bounding box center [300, 70] width 289 height 23
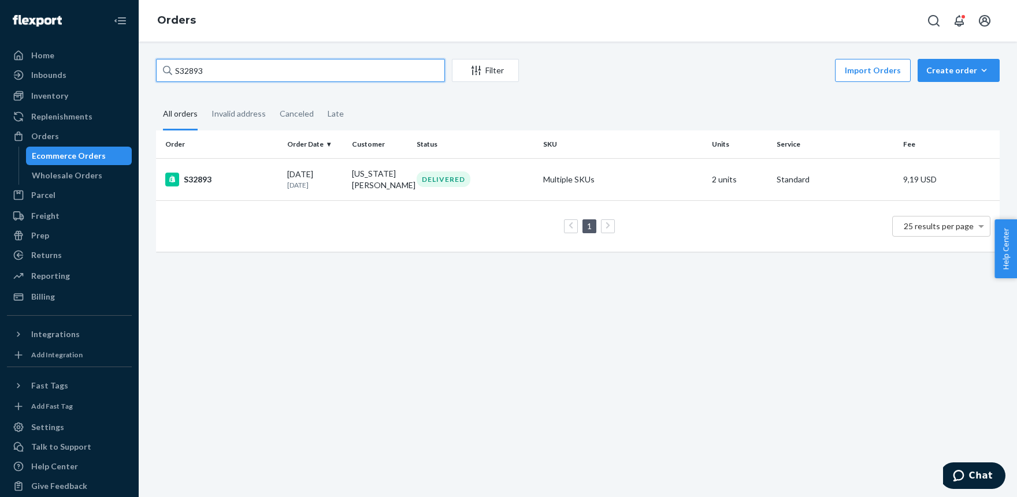
paste input "4"
click at [210, 70] on input "S32894" at bounding box center [300, 70] width 289 height 23
paste input "5"
click at [257, 80] on input "S32895" at bounding box center [300, 70] width 289 height 23
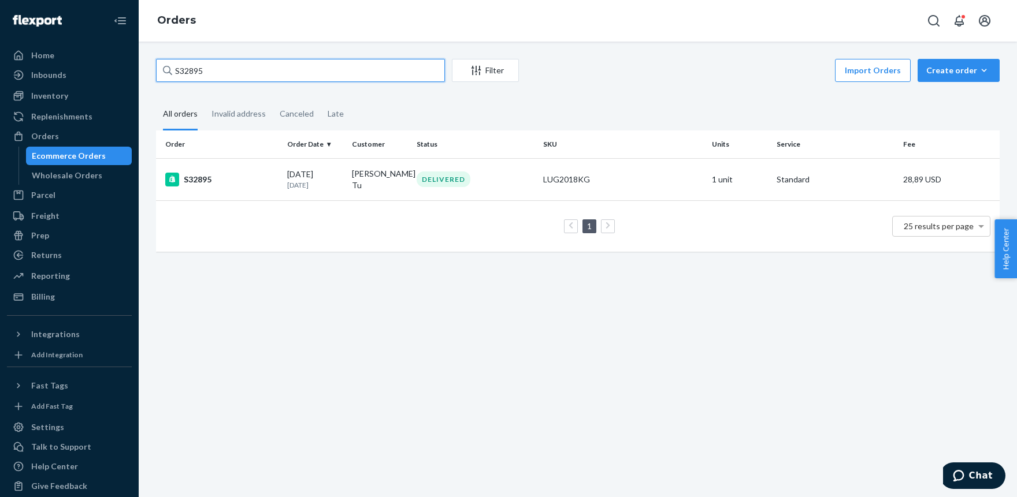
click at [257, 79] on input "S32895" at bounding box center [300, 70] width 289 height 23
paste input "6"
click at [289, 70] on input "S32896" at bounding box center [300, 70] width 289 height 23
paste input "7"
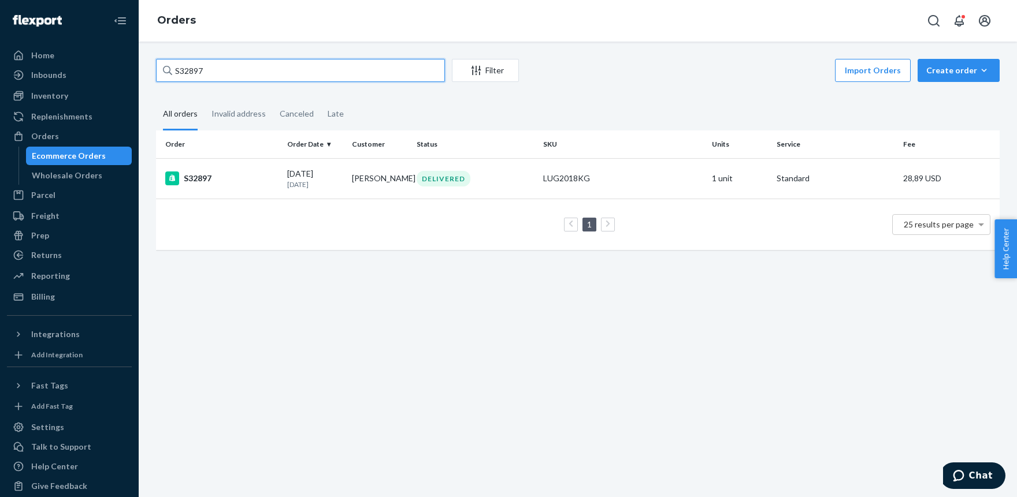
click at [236, 72] on input "S32897" at bounding box center [300, 70] width 289 height 23
paste input "8"
click at [346, 66] on input "S32898" at bounding box center [300, 70] width 289 height 23
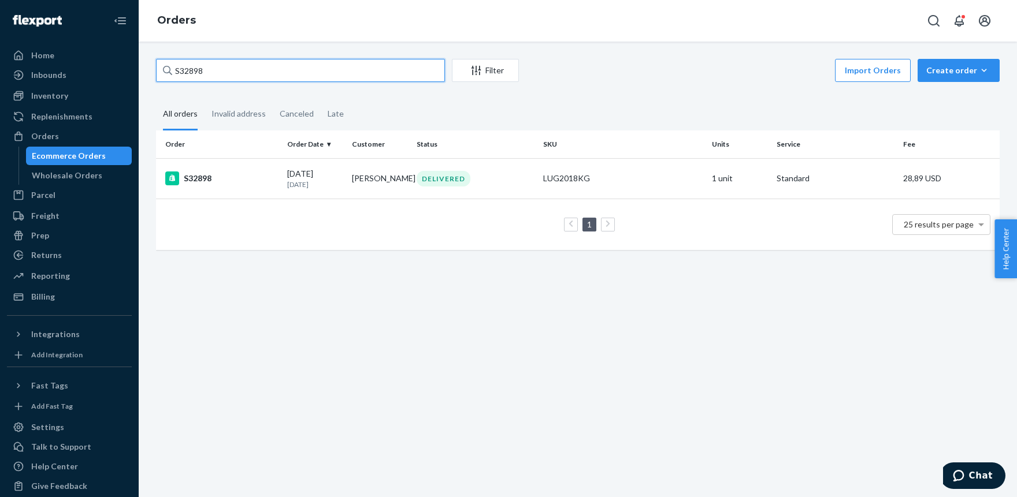
paste input "9"
click at [347, 77] on input "S32899" at bounding box center [300, 70] width 289 height 23
paste input "900"
click at [310, 68] on input "S32900" at bounding box center [300, 70] width 289 height 23
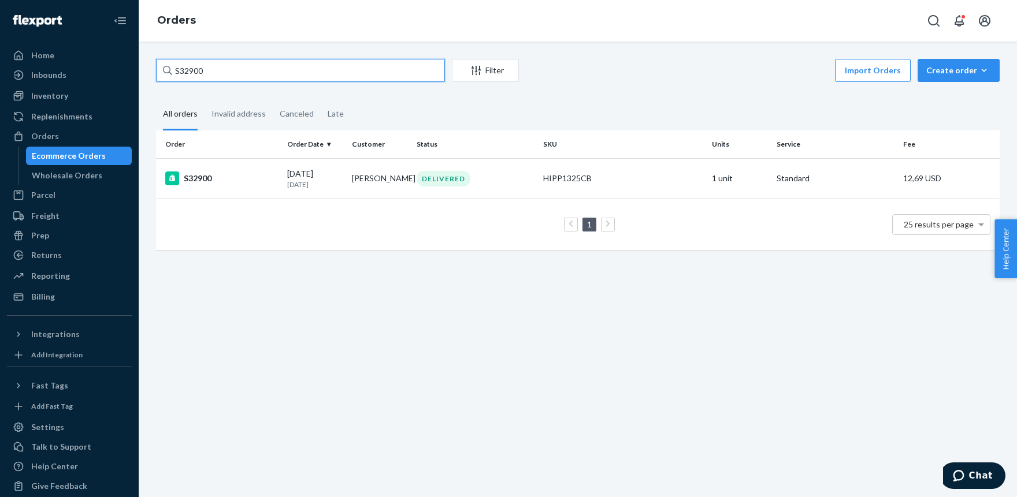
click at [309, 68] on input "S32900" at bounding box center [300, 70] width 289 height 23
paste input "1"
click at [310, 73] on input "S32901" at bounding box center [300, 70] width 289 height 23
paste input "2"
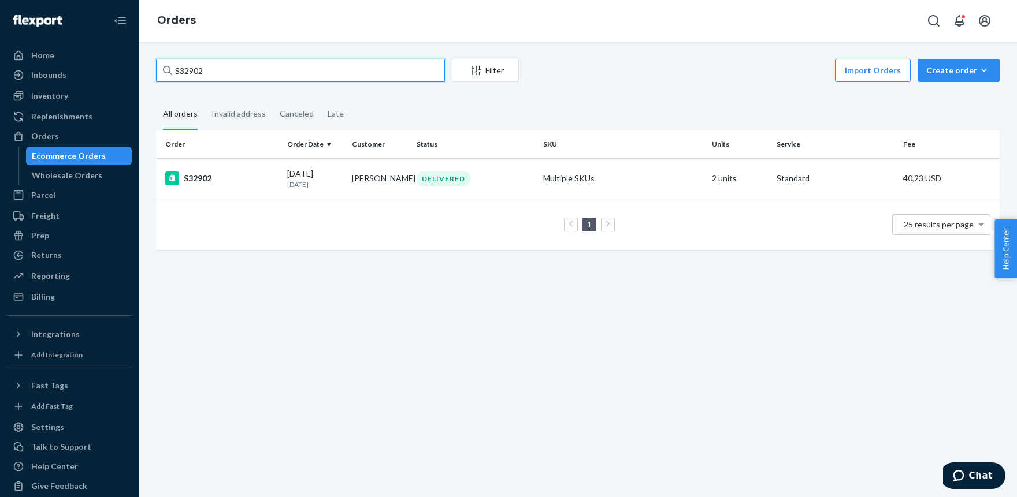
click at [327, 77] on input "S32902" at bounding box center [300, 70] width 289 height 23
paste input "3"
click at [334, 73] on input "S32903" at bounding box center [300, 70] width 289 height 23
click at [333, 73] on input "S32903" at bounding box center [300, 70] width 289 height 23
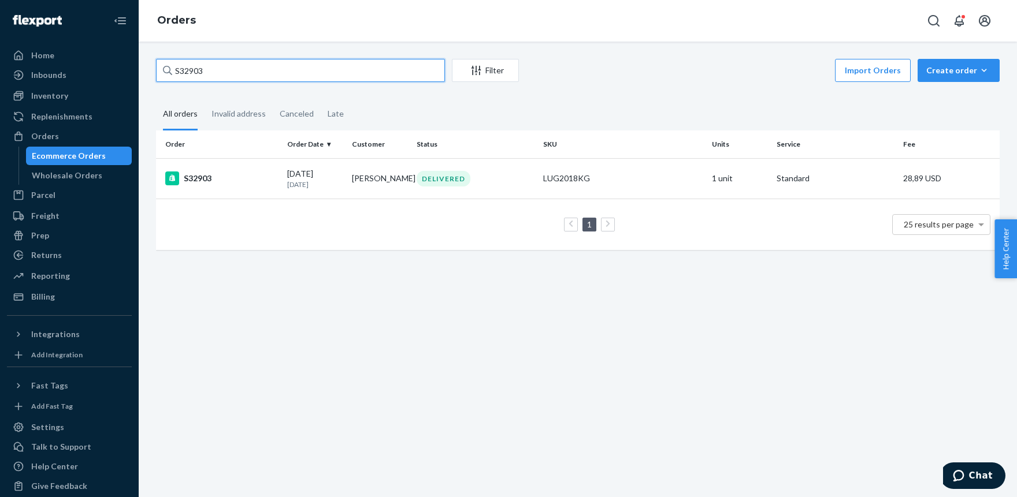
paste input "4"
click at [230, 67] on input "S32904" at bounding box center [300, 70] width 289 height 23
paste input "6"
click at [339, 70] on input "S32906" at bounding box center [300, 70] width 289 height 23
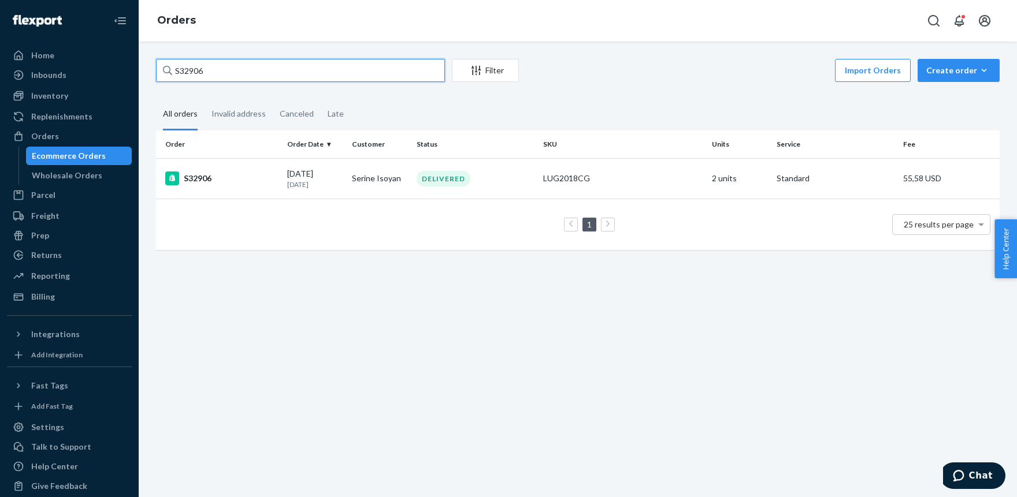
click at [338, 70] on input "S32906" at bounding box center [300, 70] width 289 height 23
paste input "8"
click at [295, 68] on input "S32908" at bounding box center [300, 70] width 289 height 23
paste input "9"
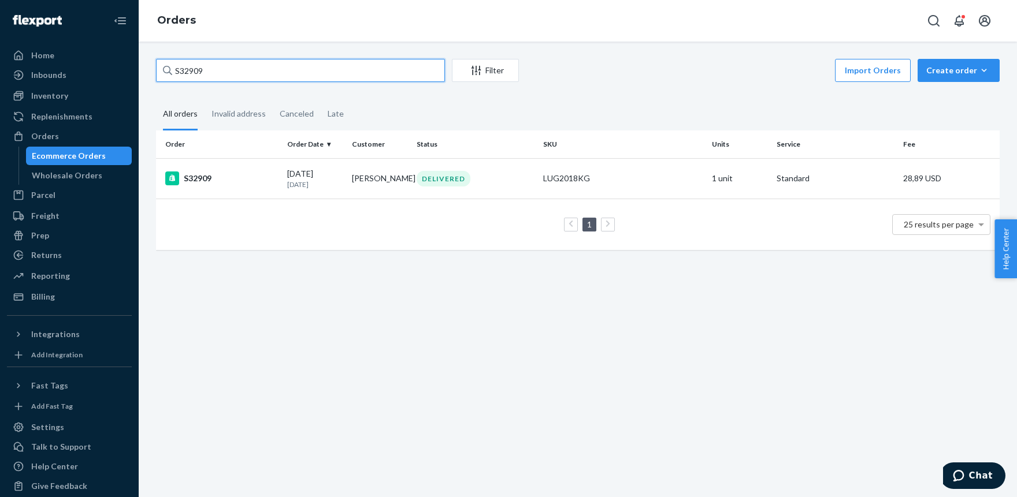
click at [296, 75] on input "S32909" at bounding box center [300, 70] width 289 height 23
click at [296, 74] on input "S32909" at bounding box center [300, 70] width 289 height 23
paste input "10"
click at [312, 75] on input "S32910" at bounding box center [300, 70] width 289 height 23
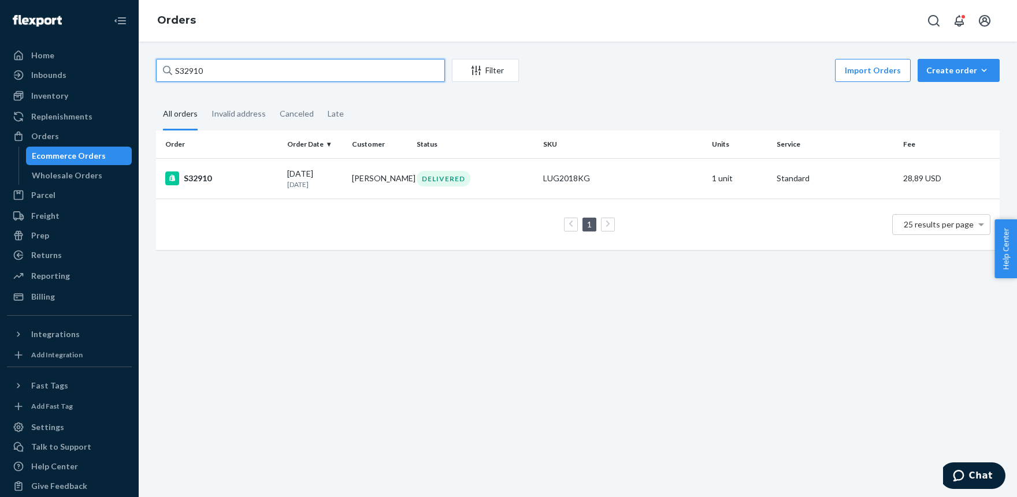
paste input "1"
click at [283, 73] on input "S32911" at bounding box center [300, 70] width 289 height 23
paste input "2"
click at [325, 67] on input "S32912" at bounding box center [300, 70] width 289 height 23
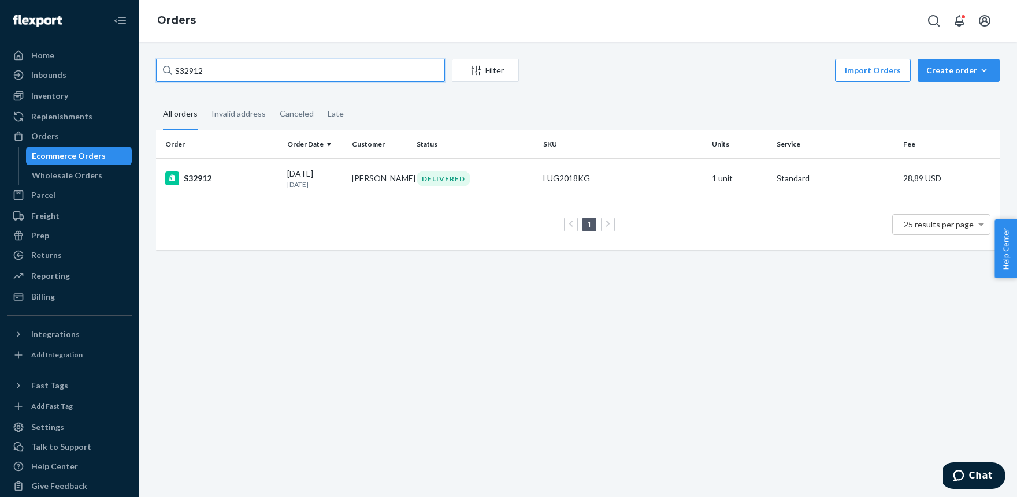
click at [325, 68] on input "S32912" at bounding box center [300, 70] width 289 height 23
paste input "3"
click at [383, 67] on input "S32913" at bounding box center [300, 70] width 289 height 23
drag, startPoint x: 383, startPoint y: 66, endPoint x: 373, endPoint y: 57, distance: 14.3
click at [382, 66] on input "S32913" at bounding box center [300, 70] width 289 height 23
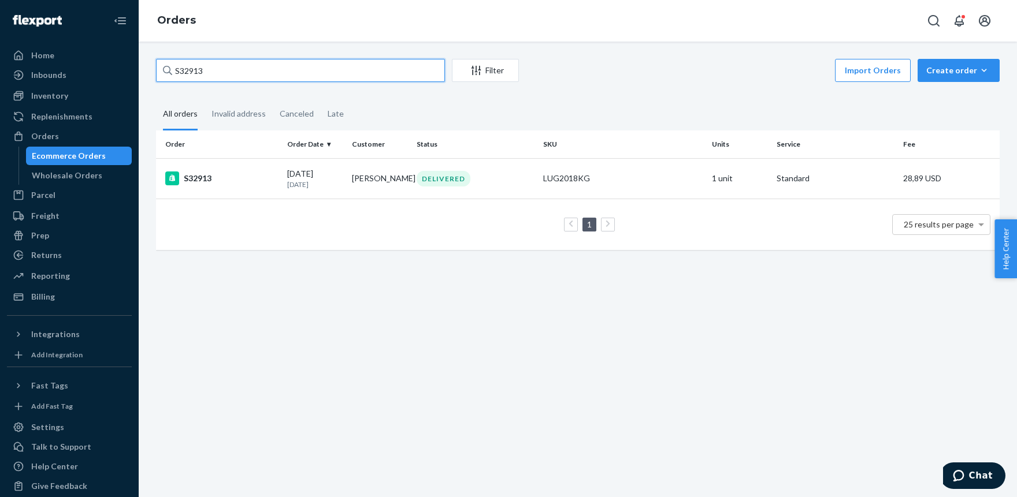
paste input "4"
click at [316, 73] on input "S32914" at bounding box center [300, 70] width 289 height 23
paste input "5"
click at [304, 73] on input "S32915" at bounding box center [300, 70] width 289 height 23
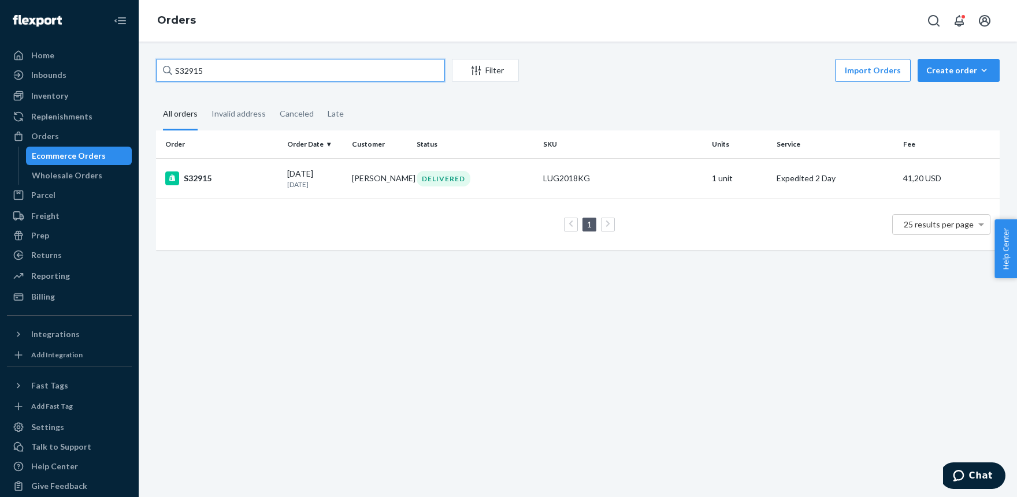
click at [304, 73] on input "S32915" at bounding box center [300, 70] width 289 height 23
paste input "6"
click at [336, 71] on input "S32916" at bounding box center [300, 70] width 289 height 23
paste input "7"
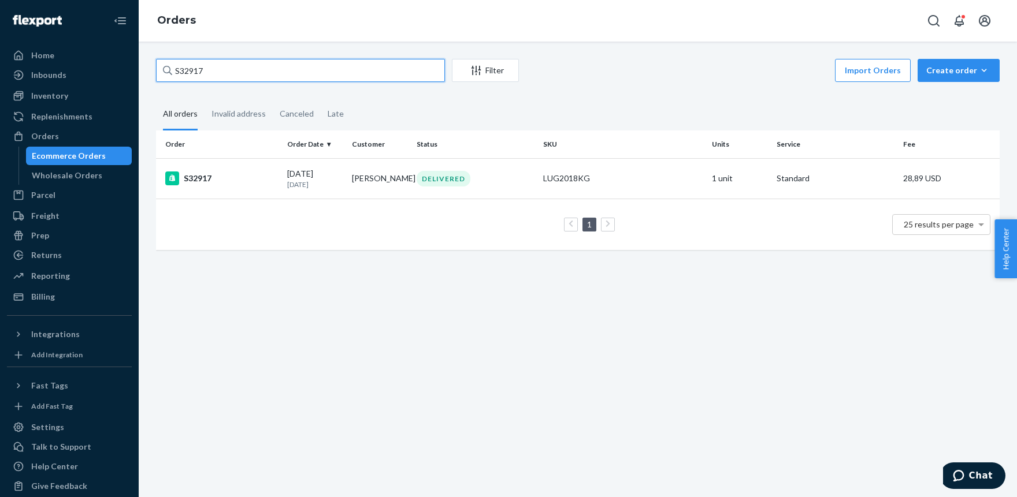
click at [267, 66] on input "S32917" at bounding box center [300, 70] width 289 height 23
click at [267, 65] on input "S32917" at bounding box center [300, 70] width 289 height 23
paste input "8"
click at [311, 62] on input "S32918" at bounding box center [300, 70] width 289 height 23
drag, startPoint x: 310, startPoint y: 62, endPoint x: 310, endPoint y: 54, distance: 7.5
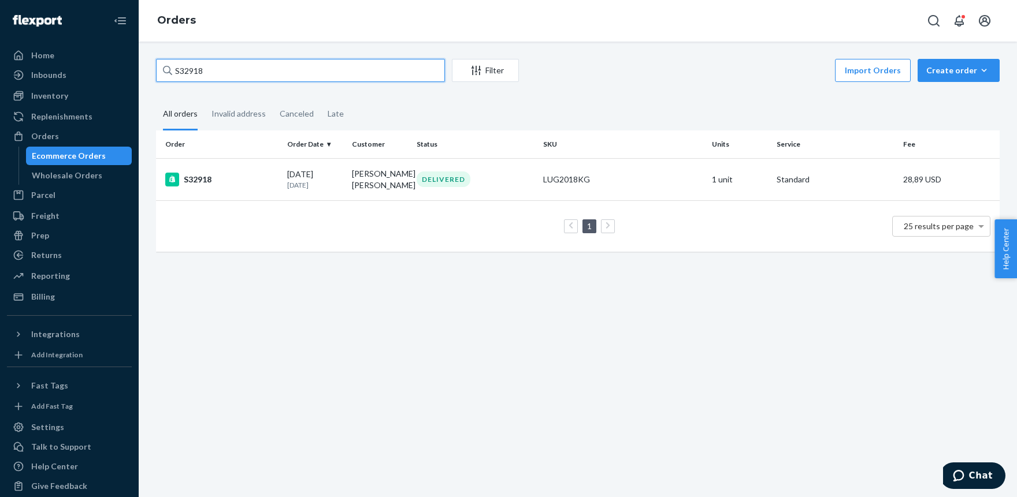
click at [310, 62] on input "S32918" at bounding box center [300, 70] width 289 height 23
paste input "9"
click at [270, 72] on input "S32919" at bounding box center [300, 70] width 289 height 23
paste input "20"
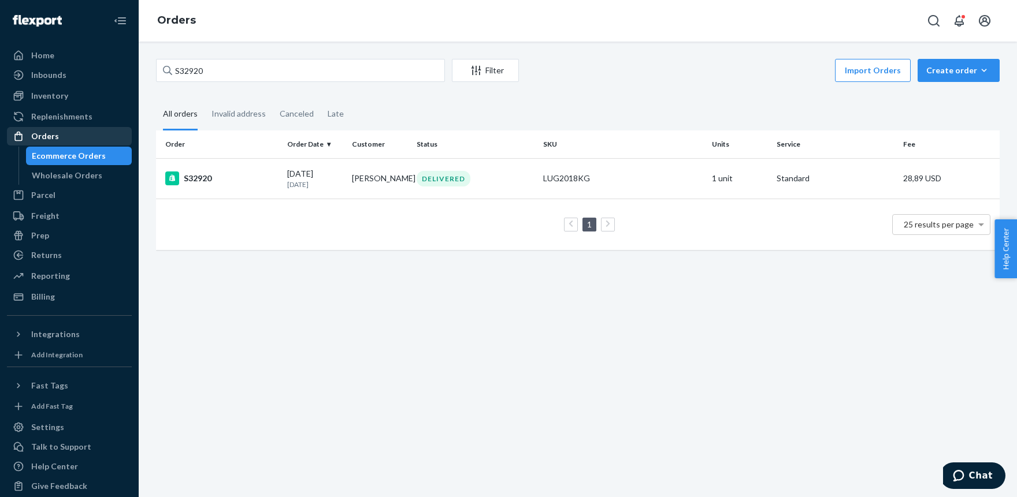
drag, startPoint x: 48, startPoint y: 132, endPoint x: 63, endPoint y: 130, distance: 15.1
click at [48, 132] on div "Orders" at bounding box center [45, 137] width 28 height 12
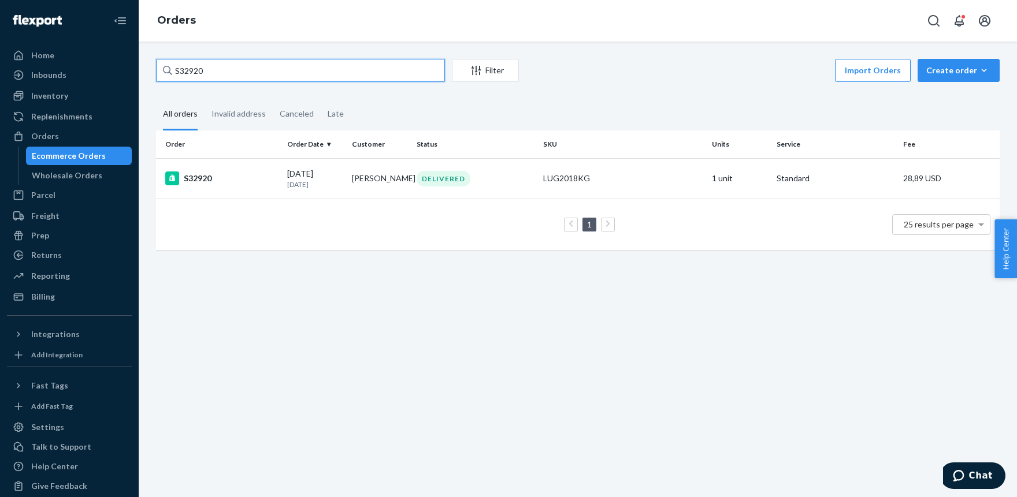
click at [244, 75] on input "S32920" at bounding box center [300, 70] width 289 height 23
click at [242, 76] on input "S32920" at bounding box center [300, 70] width 289 height 23
paste input "[PERSON_NAME] Muthal"
type input "[PERSON_NAME] Muthal"
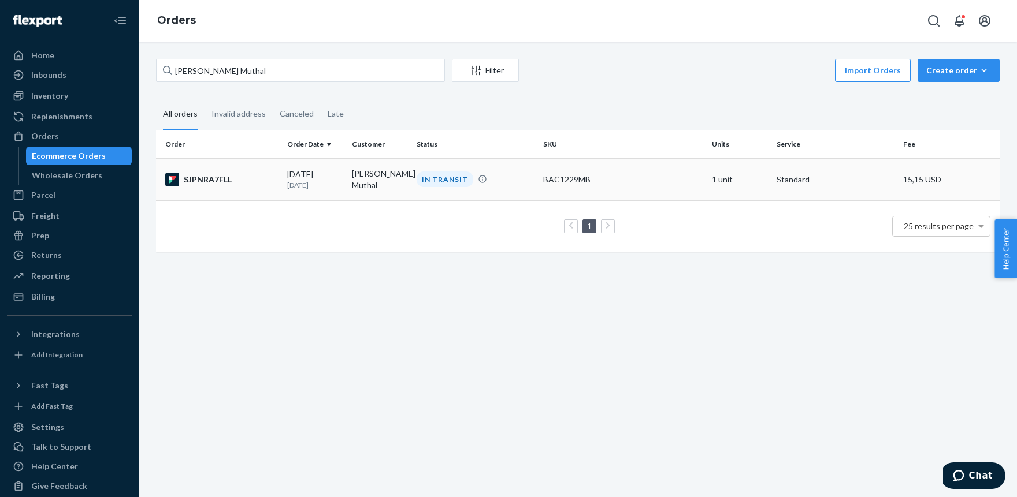
click at [574, 189] on td "BAC1229MB" at bounding box center [622, 179] width 169 height 42
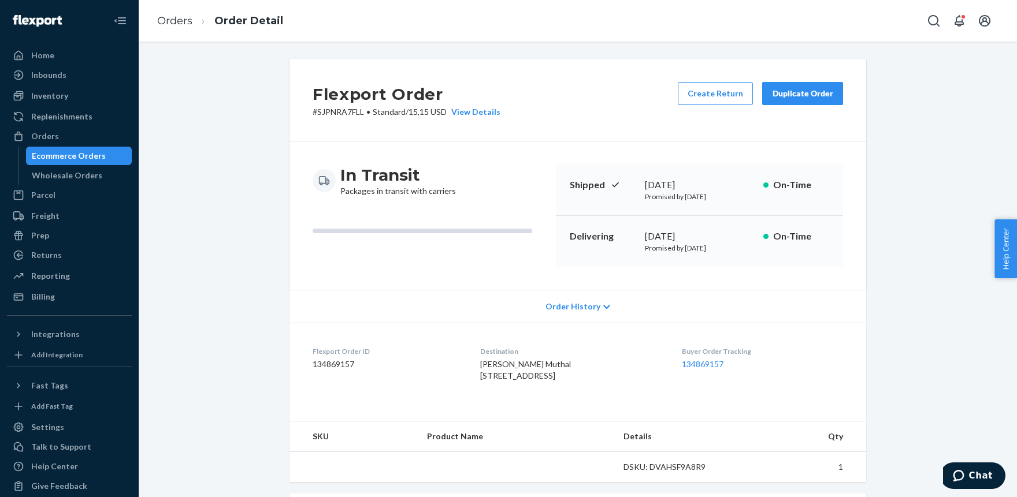
scroll to position [235, 0]
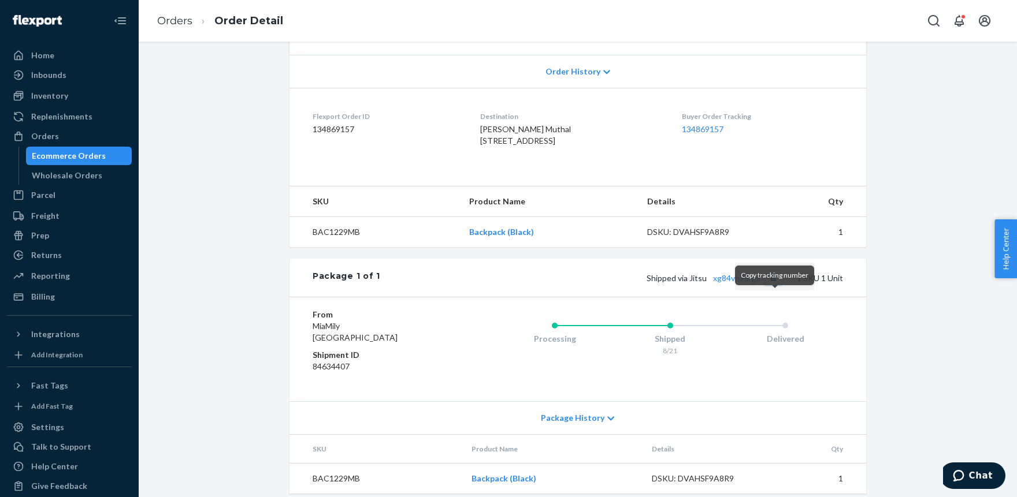
click at [777, 285] on button "Copy tracking number" at bounding box center [772, 277] width 15 height 15
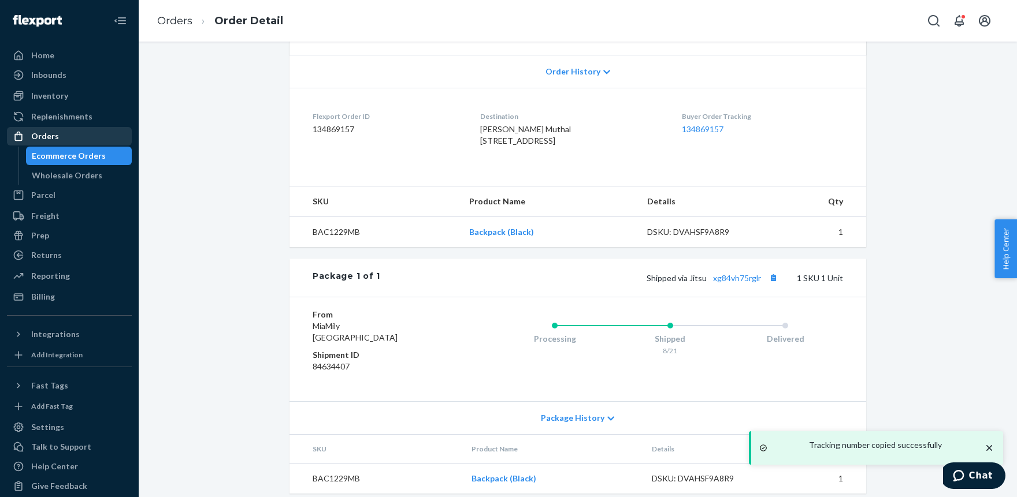
click at [41, 137] on div "Orders" at bounding box center [45, 137] width 28 height 12
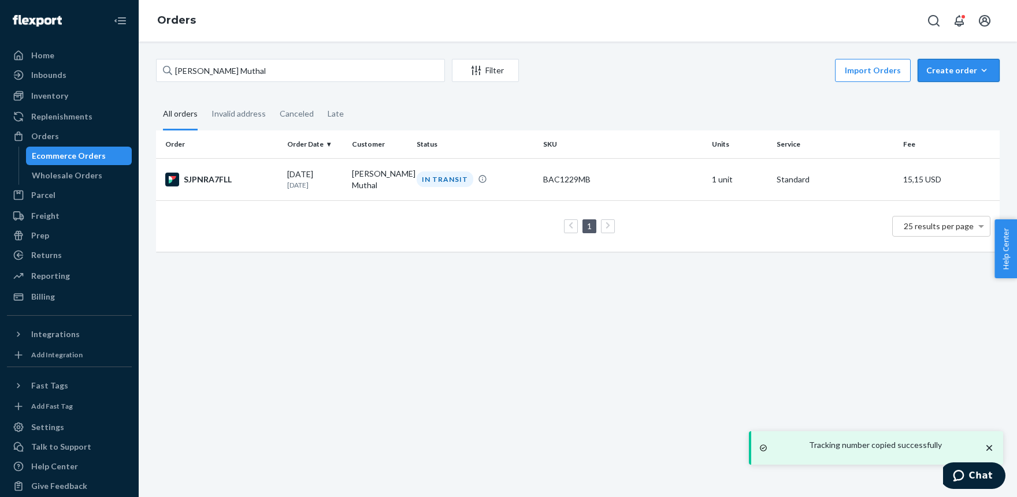
click at [978, 64] on button "Create order Ecommerce order Removal order" at bounding box center [958, 70] width 82 height 23
click at [952, 88] on span "Ecommerce order" at bounding box center [928, 84] width 64 height 8
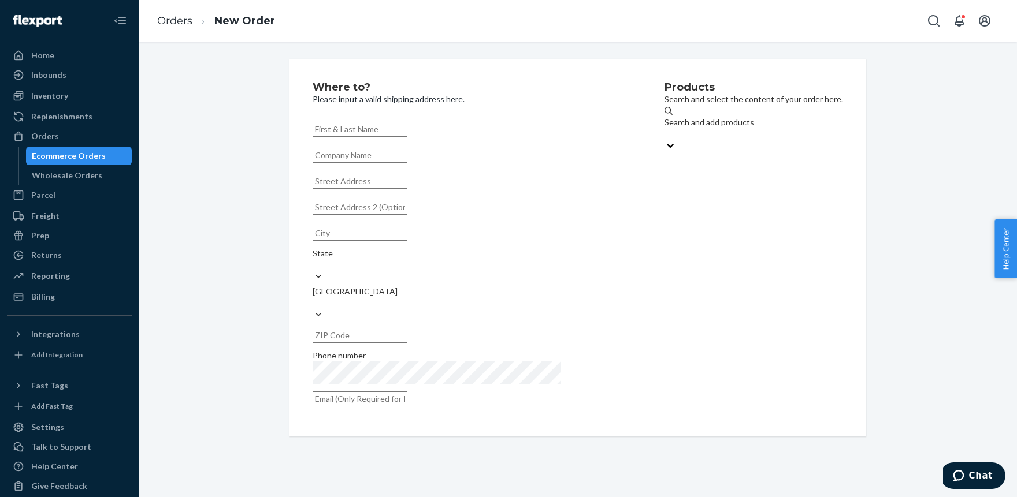
paste input "[PERSON_NAME]"
type input "[PERSON_NAME]"
paste input "[STREET_ADDRESS]"
type input "[STREET_ADDRESS]"
click at [407, 328] on input "text" at bounding box center [359, 335] width 95 height 15
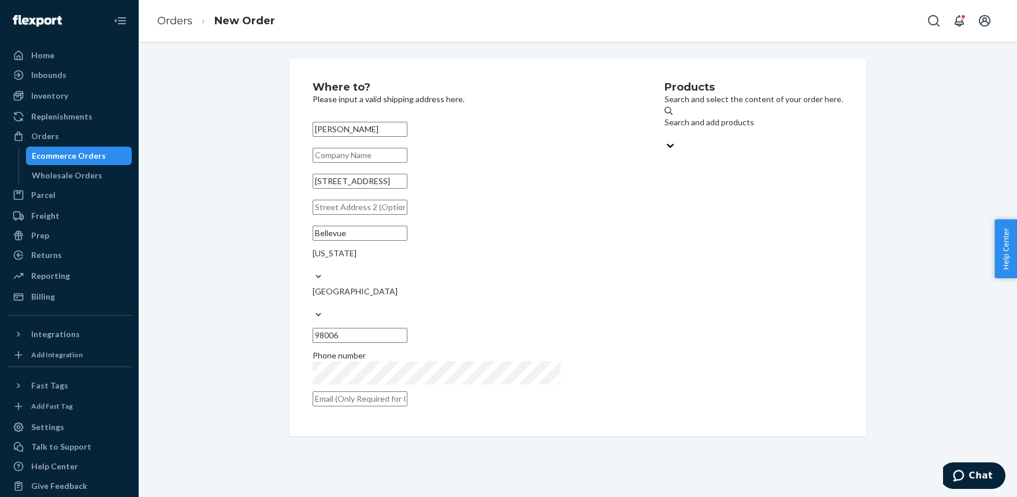
click at [407, 328] on input "text" at bounding box center [359, 335] width 95 height 15
paste input "-5015"
type input "98006-5015"
click at [690, 128] on div "Search and add products" at bounding box center [753, 123] width 178 height 12
click at [665, 129] on input "Search and add products" at bounding box center [664, 134] width 1 height 12
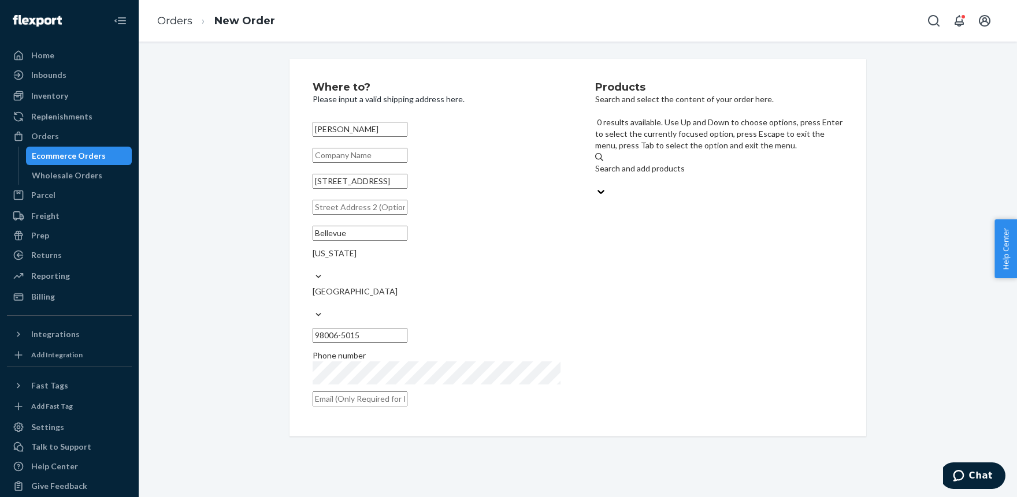
paste input "BAC1229BE"
type input "BAC1229BE"
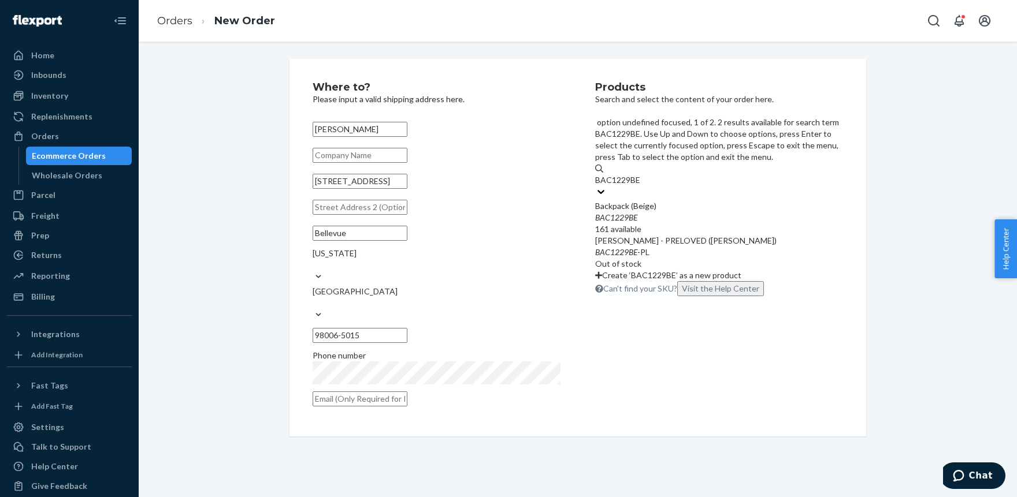
click at [653, 200] on div "Backpack (Beige)" at bounding box center [719, 206] width 248 height 12
click at [641, 174] on input "BAC1229BE" at bounding box center [618, 180] width 46 height 12
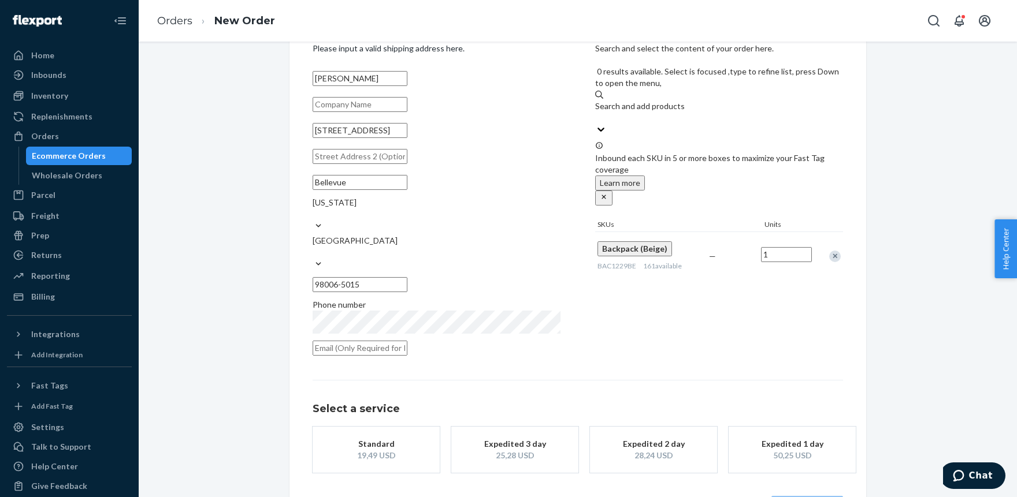
scroll to position [75, 0]
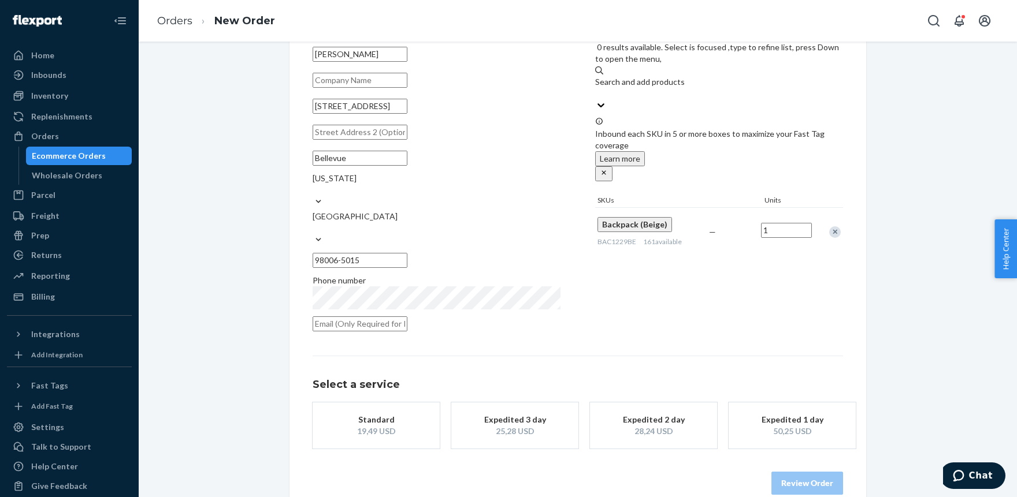
click at [404, 414] on div "Standard" at bounding box center [376, 420] width 92 height 12
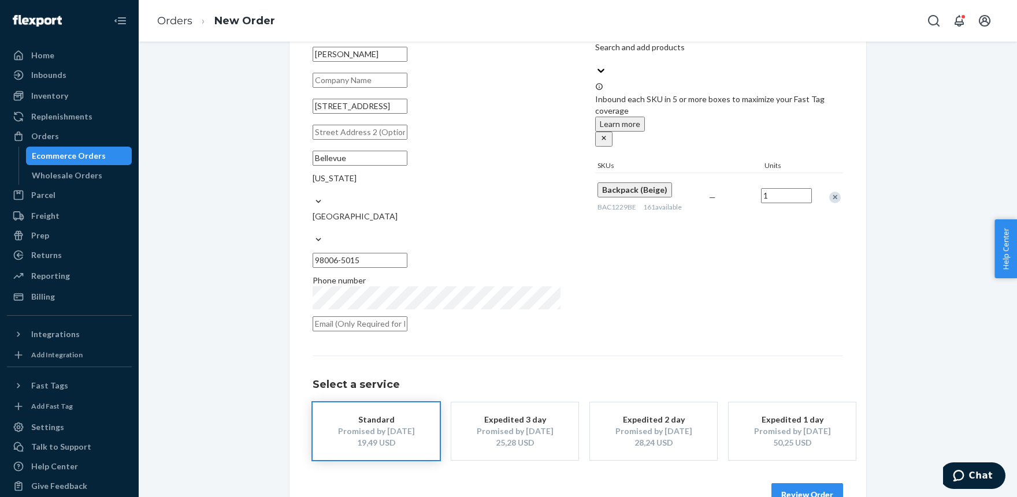
click at [803, 483] on button "Review Order" at bounding box center [807, 494] width 72 height 23
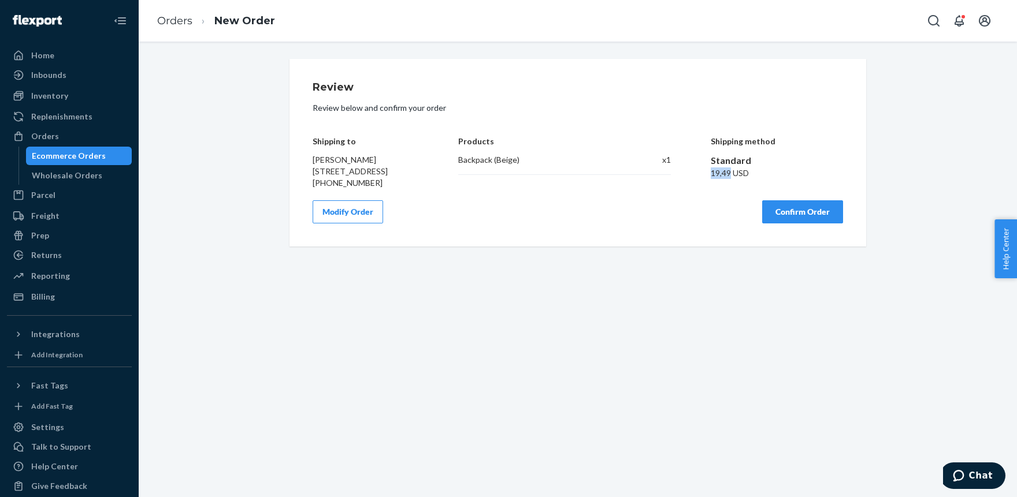
drag, startPoint x: 710, startPoint y: 173, endPoint x: 728, endPoint y: 172, distance: 17.9
click at [728, 172] on div "Shipping to [PERSON_NAME] [STREET_ADDRESS] [PHONE_NUMBER] Products Backpack (Be…" at bounding box center [577, 154] width 530 height 69
copy div "19,49"
click at [782, 221] on button "Confirm Order" at bounding box center [802, 211] width 81 height 23
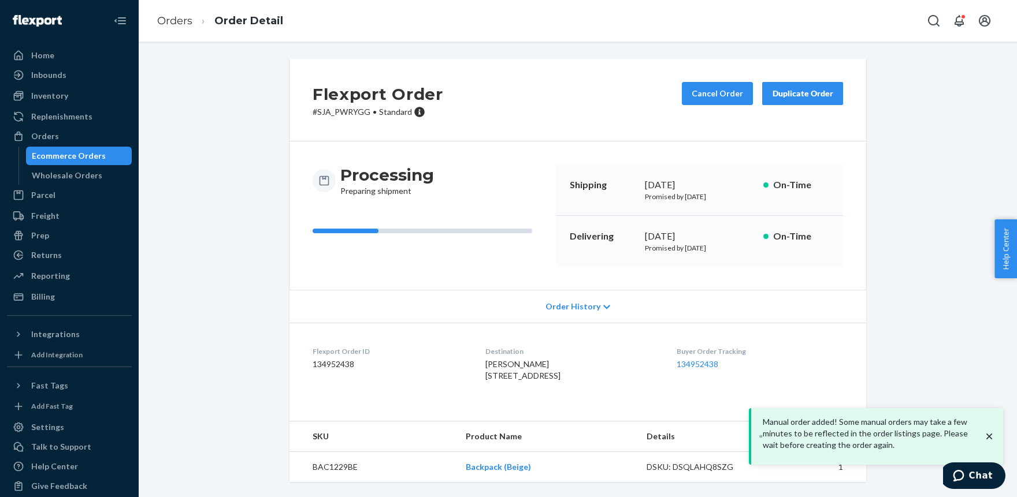
scroll to position [21, 0]
drag, startPoint x: 683, startPoint y: 342, endPoint x: 739, endPoint y: 343, distance: 56.0
click at [739, 343] on dl "Flexport Order ID 134952438 Destination [PERSON_NAME] [STREET_ADDRESS] US Buyer…" at bounding box center [577, 366] width 576 height 87
copy link "134952438"
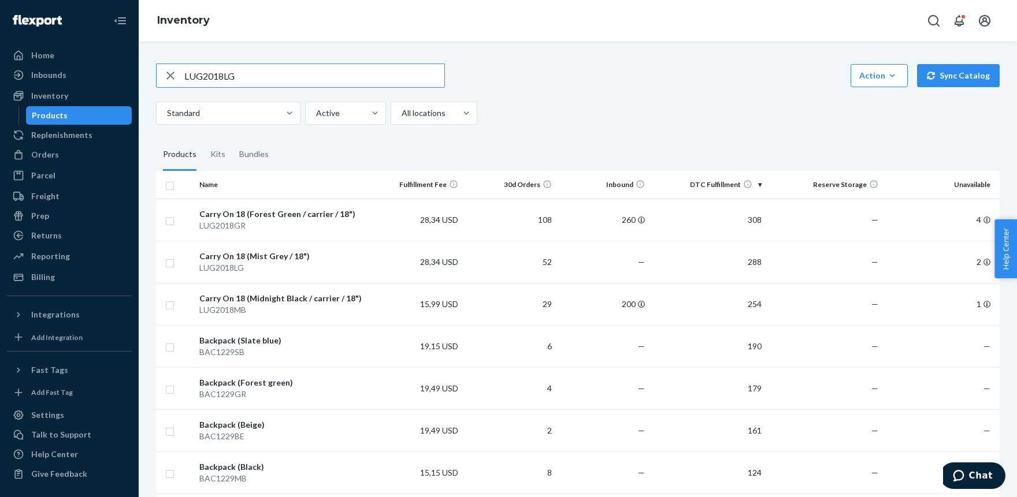
type input "LUG2018LG"
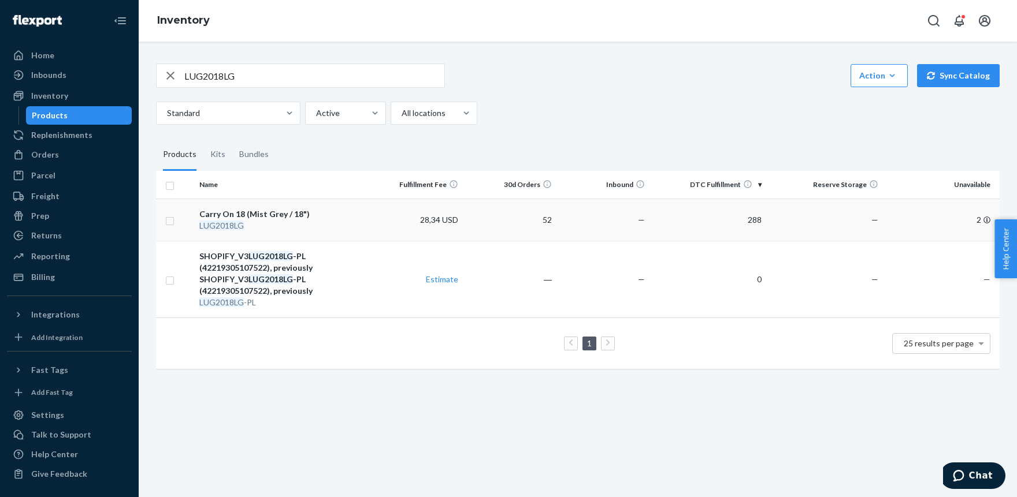
click at [300, 220] on div "LUG2018LG" at bounding box center [282, 226] width 166 height 12
